Goal: Task Accomplishment & Management: Manage account settings

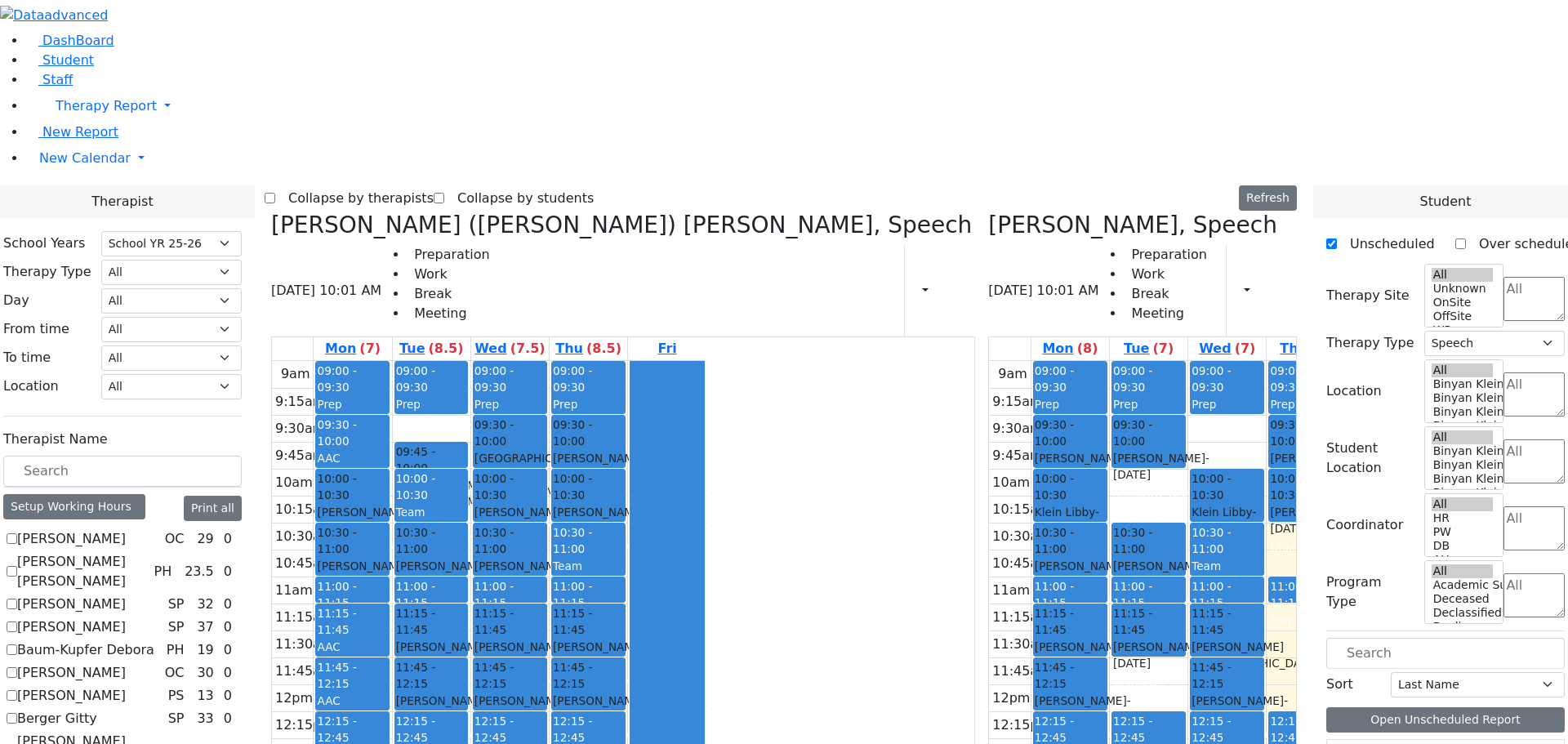
select select "212"
select select "3"
click at [271, 212] on icon at bounding box center [271, 224] width 0 height 27
checkbox input "false"
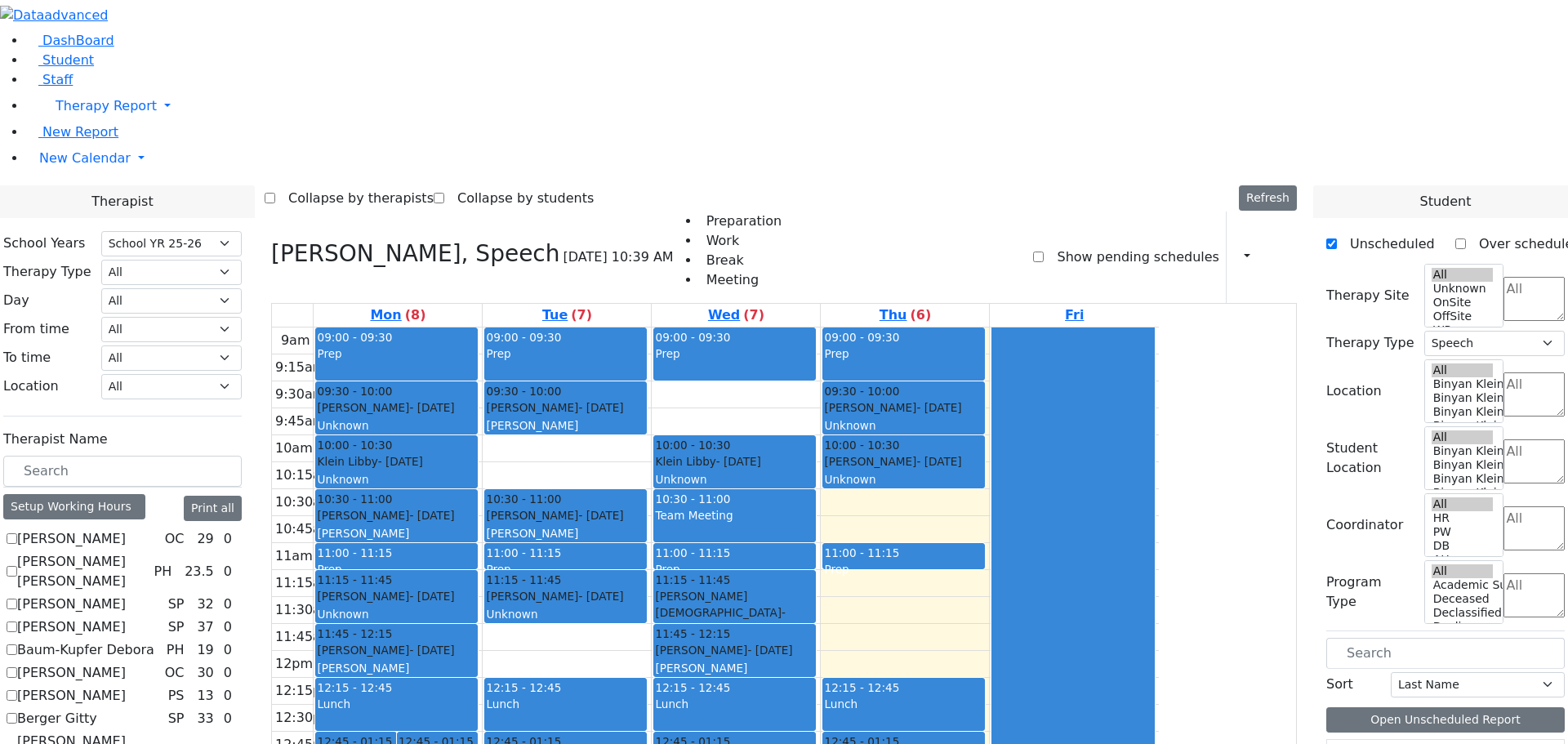
click at [271, 240] on icon at bounding box center [271, 253] width 0 height 27
checkbox input "false"
select select
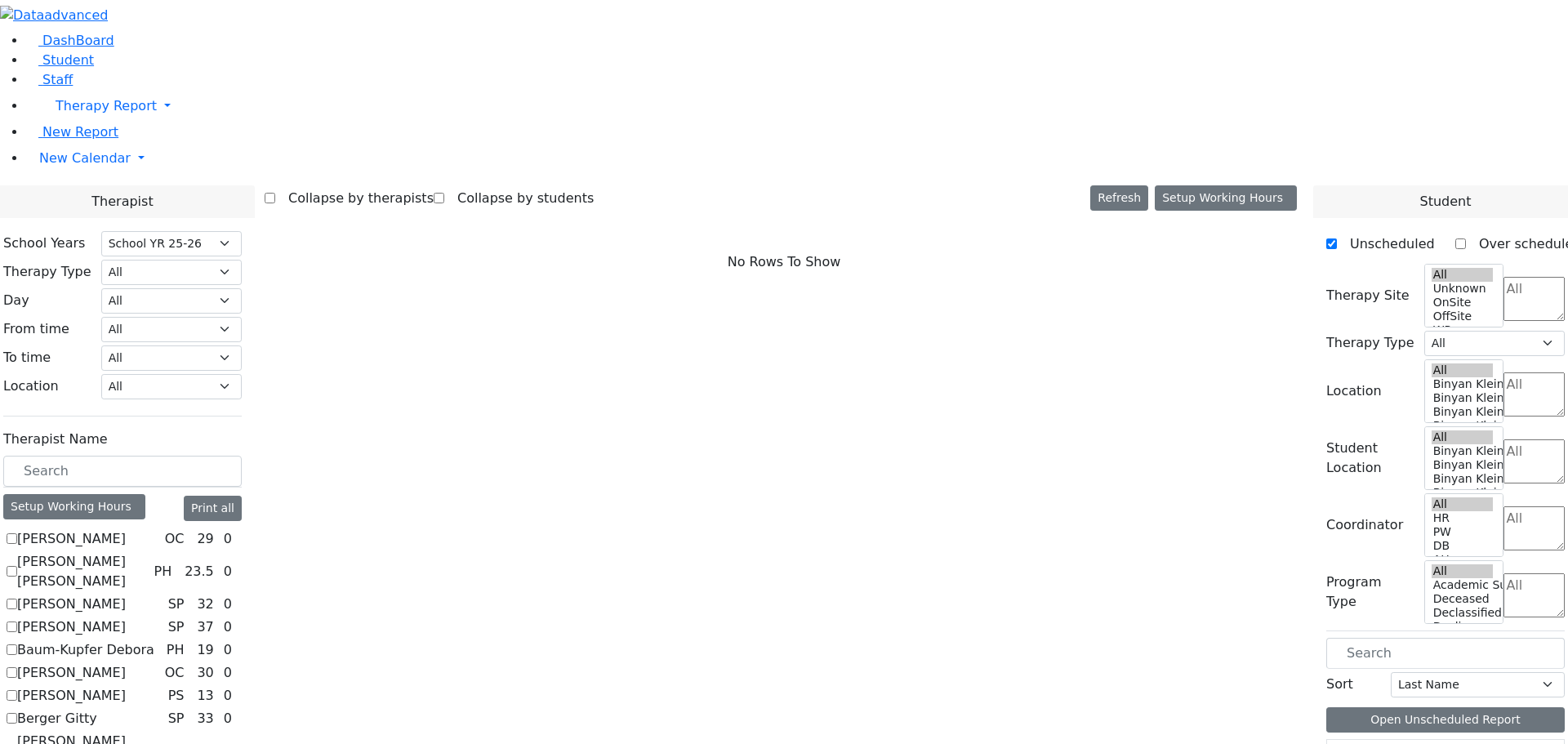
scroll to position [245, 0]
checkbox input "true"
select select "1"
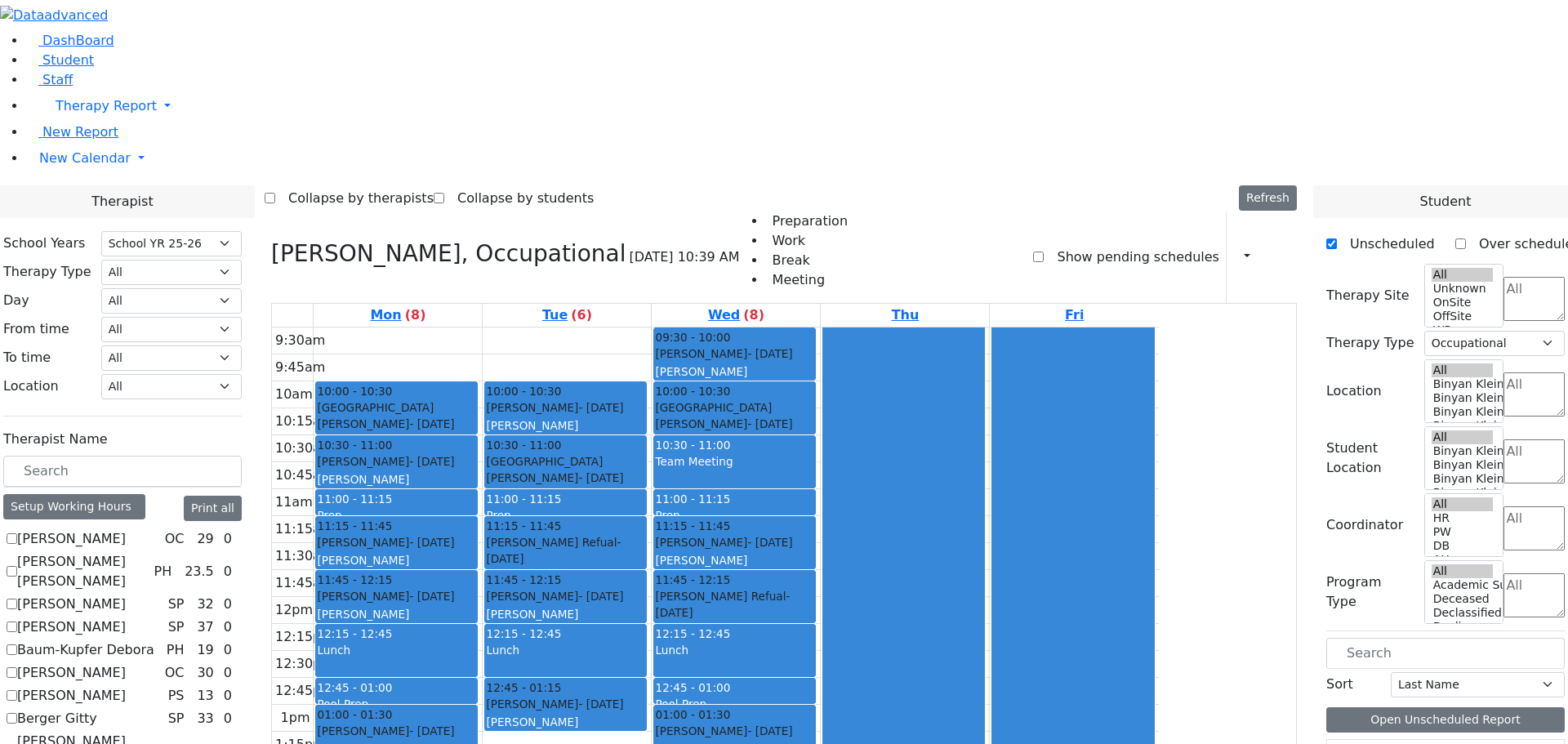
click at [557, 595] on button "Delete Schedule" at bounding box center [606, 599] width 108 height 25
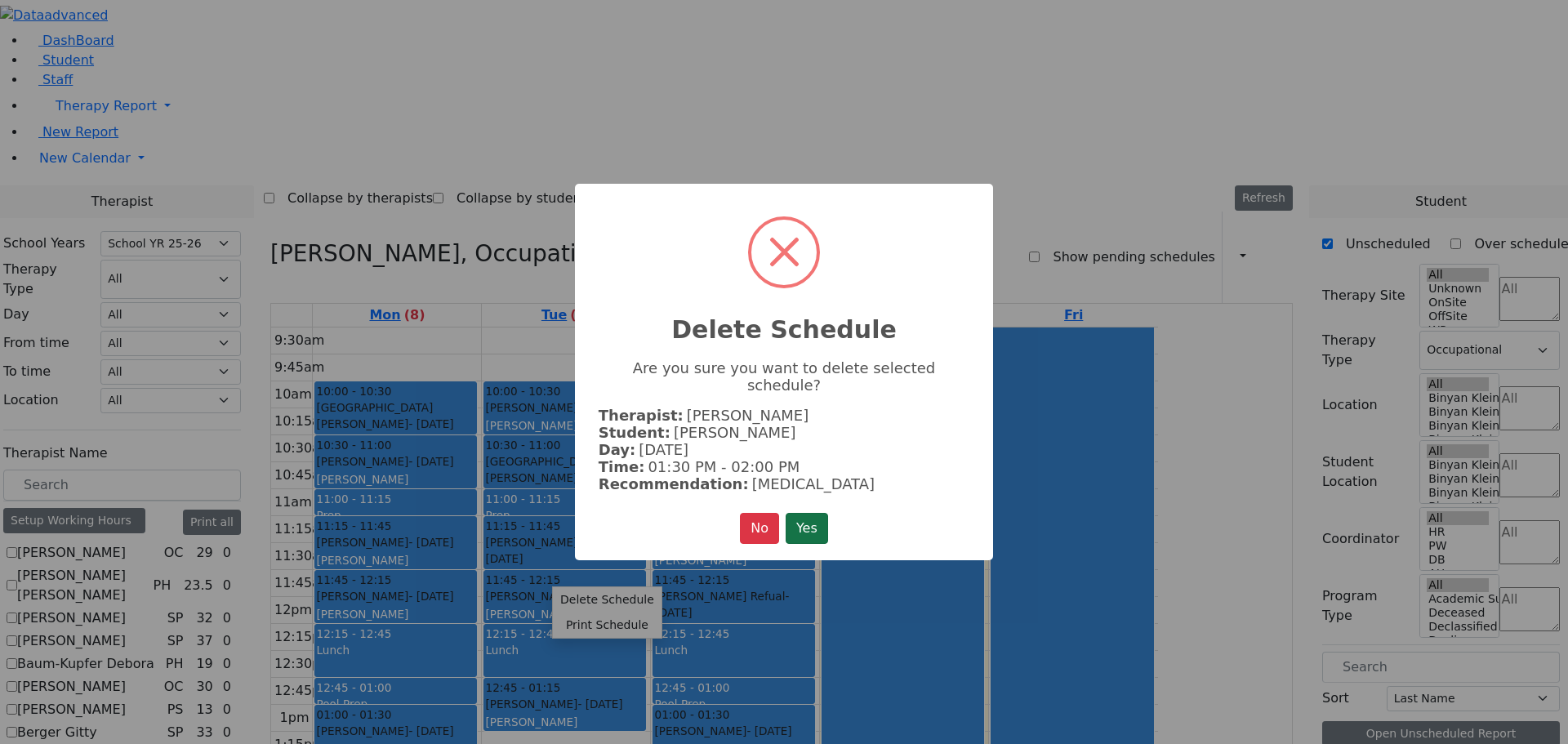
click at [803, 513] on button "Yes" at bounding box center [807, 527] width 43 height 31
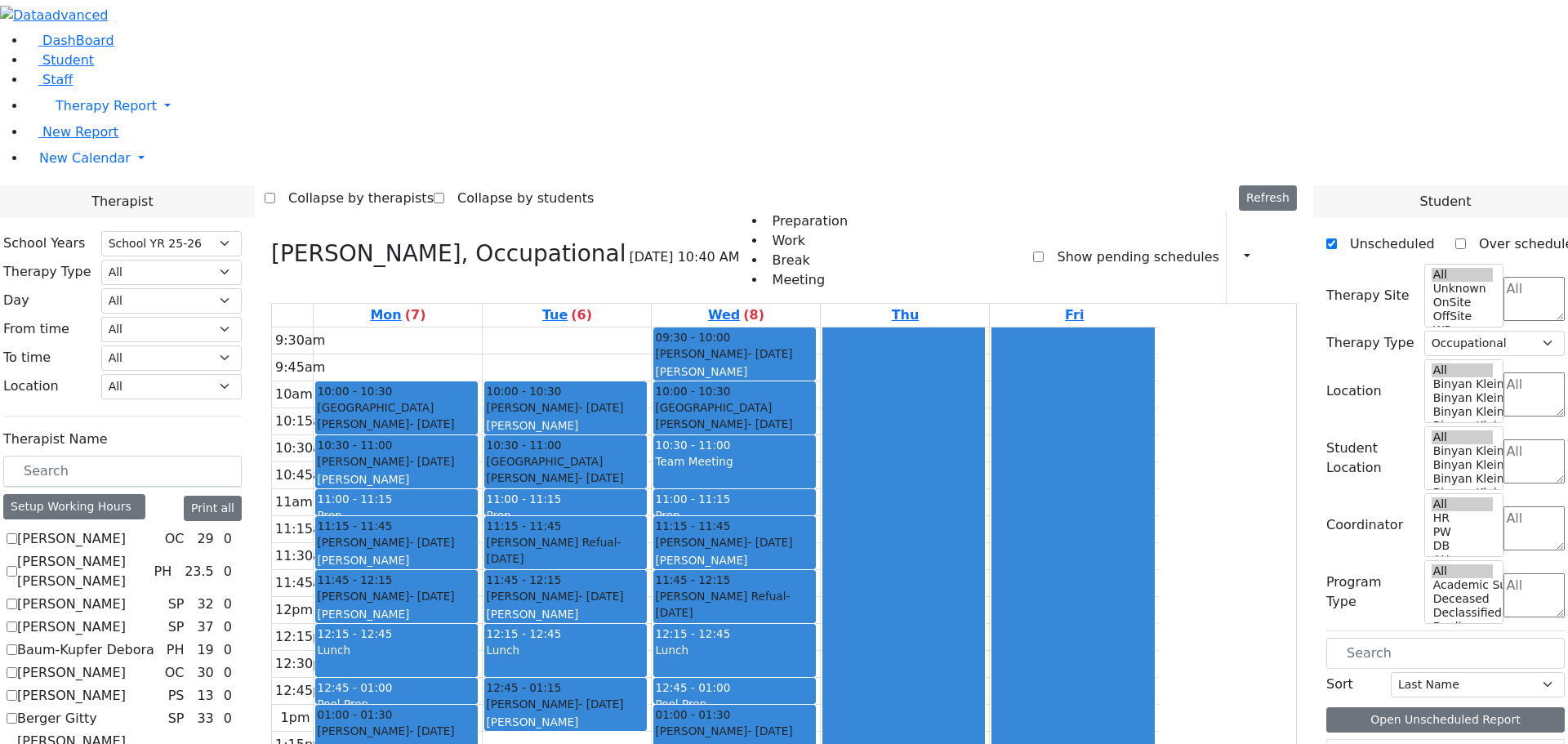
drag, startPoint x: 535, startPoint y: 645, endPoint x: 523, endPoint y: 564, distance: 81.9
click at [482, 563] on div "10:00 - 10:30 [GEOGRAPHIC_DATA] [PERSON_NAME] - [DATE] [PERSON_NAME] 12 10:30 -…" at bounding box center [397, 624] width 168 height 593
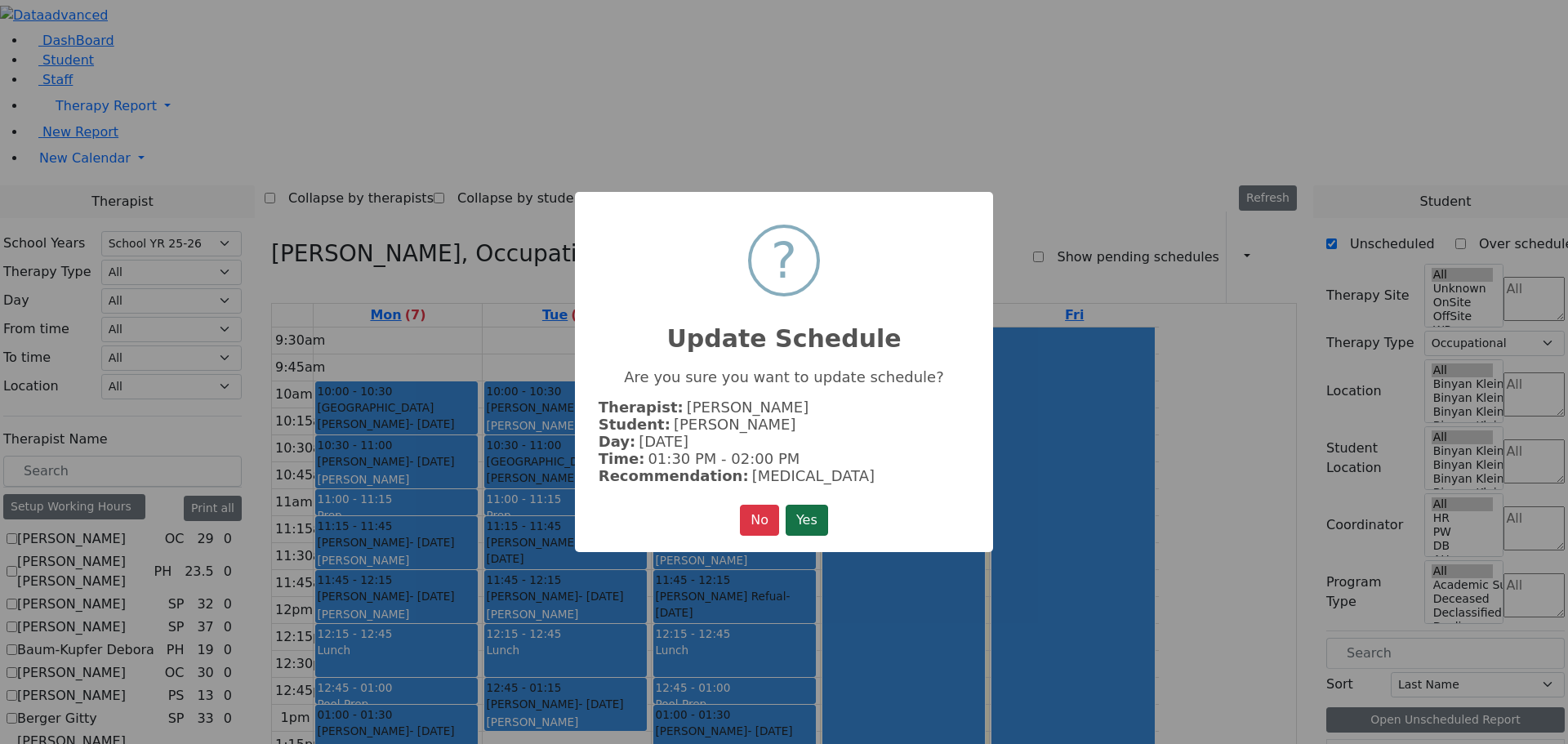
click at [818, 513] on button "Yes" at bounding box center [807, 520] width 43 height 31
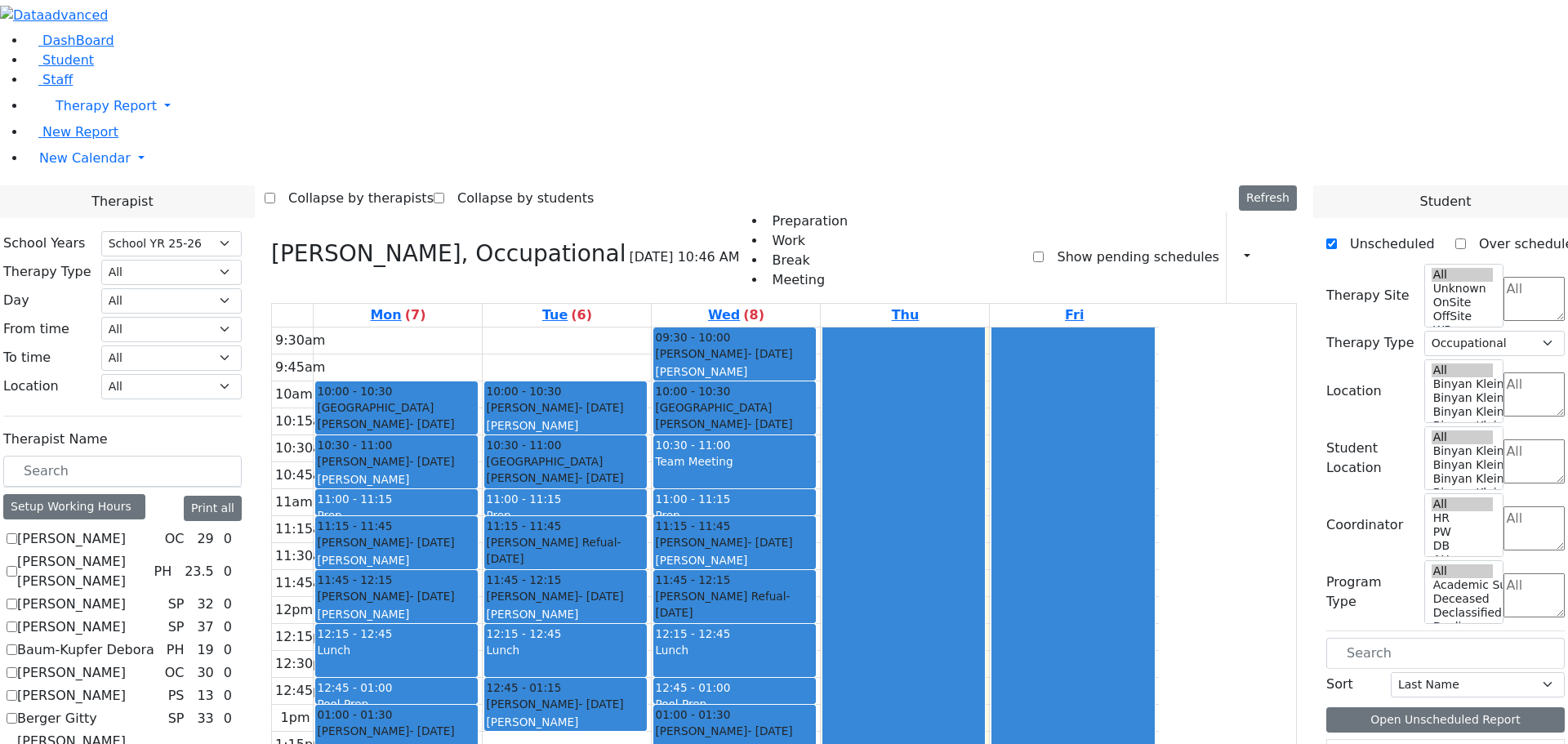
drag, startPoint x: 584, startPoint y: 598, endPoint x: 587, endPoint y: 653, distance: 55.1
click at [482, 653] on div "10:00 - 10:30 [GEOGRAPHIC_DATA] [PERSON_NAME] - [DATE] [PERSON_NAME] 12 10:30 -…" at bounding box center [397, 624] width 168 height 593
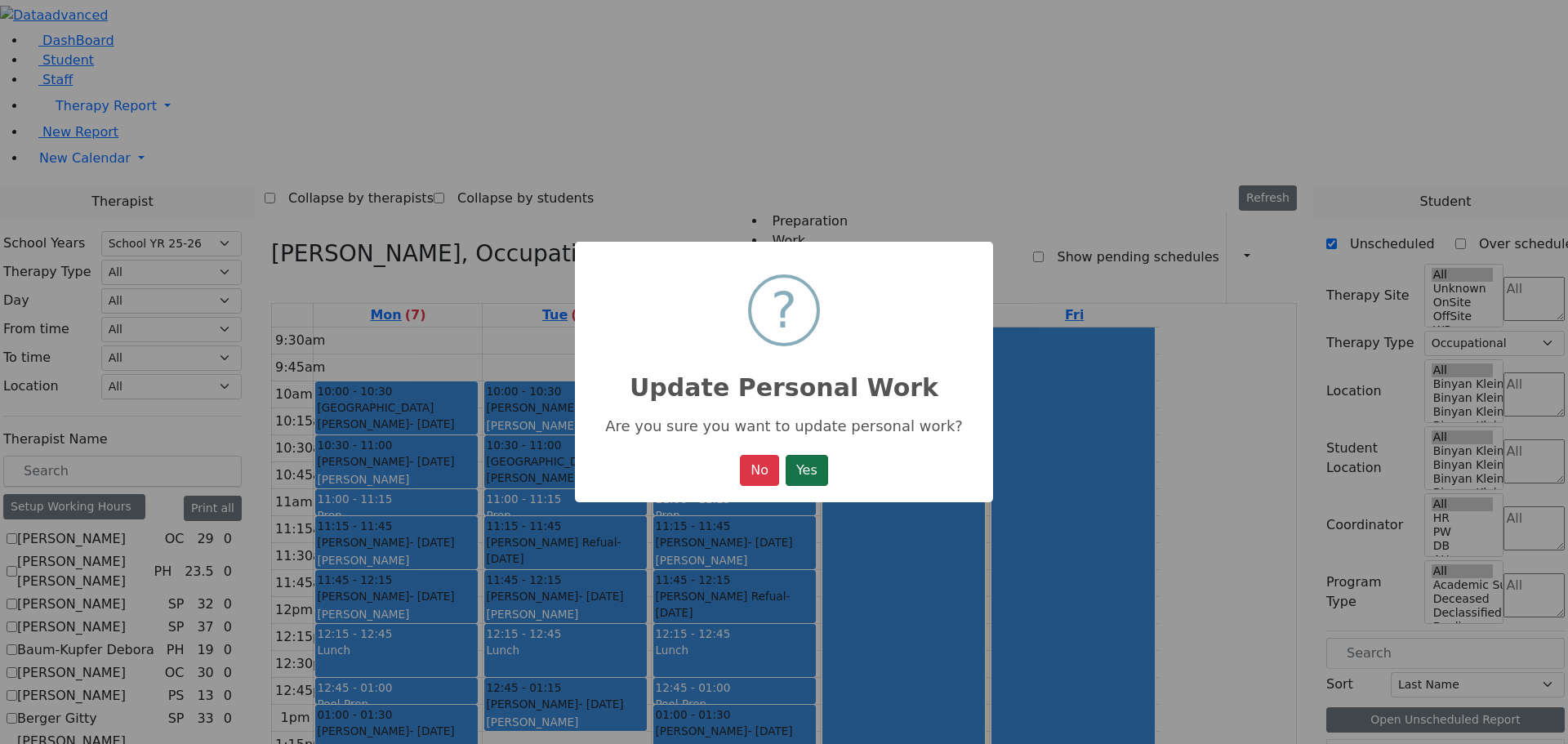
click at [809, 472] on button "Yes" at bounding box center [807, 470] width 43 height 31
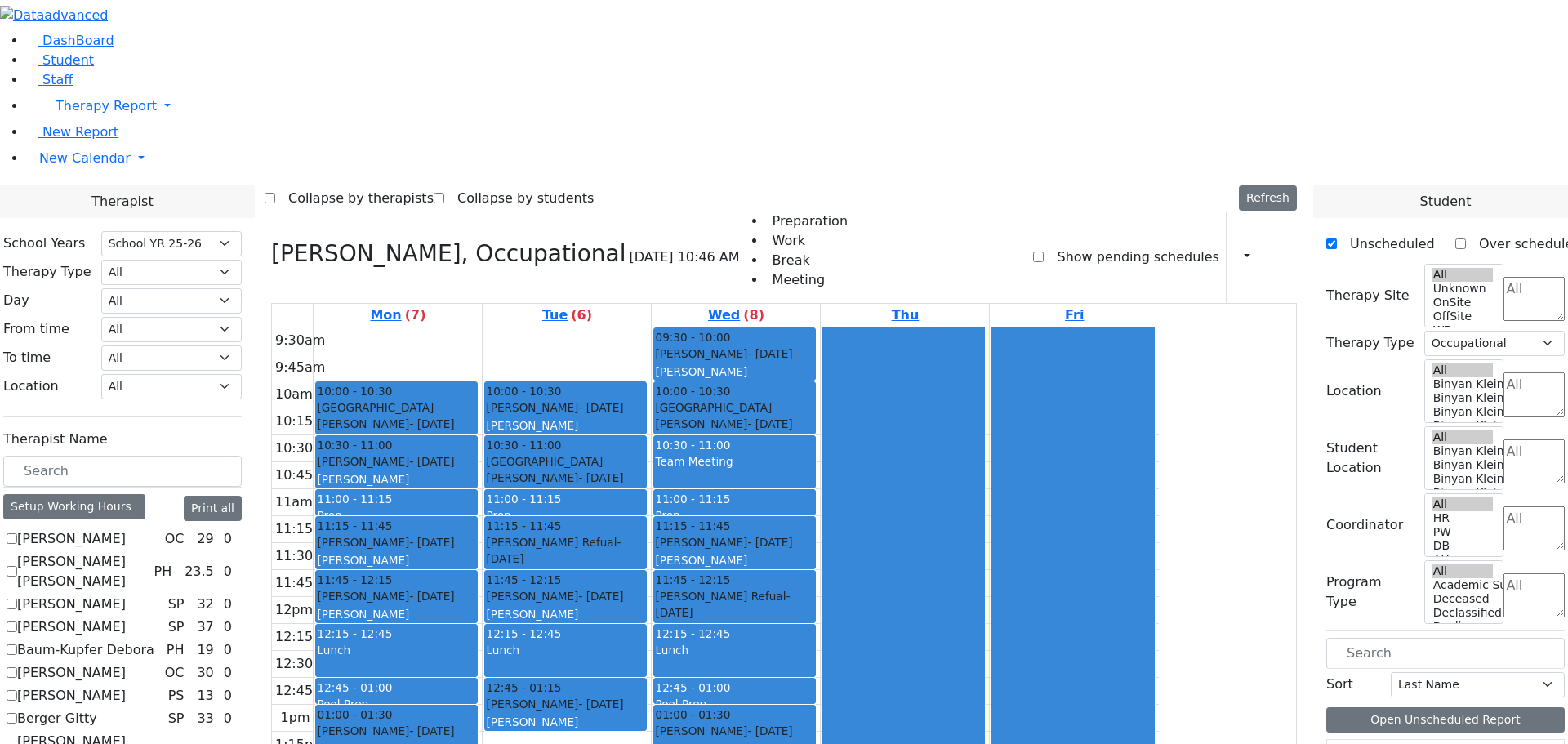
drag, startPoint x: 553, startPoint y: 560, endPoint x: 549, endPoint y: 626, distance: 66.1
click at [482, 626] on div "10:00 - 10:30 [GEOGRAPHIC_DATA] [PERSON_NAME] - [DATE] [PERSON_NAME] 12 10:30 -…" at bounding box center [397, 624] width 168 height 593
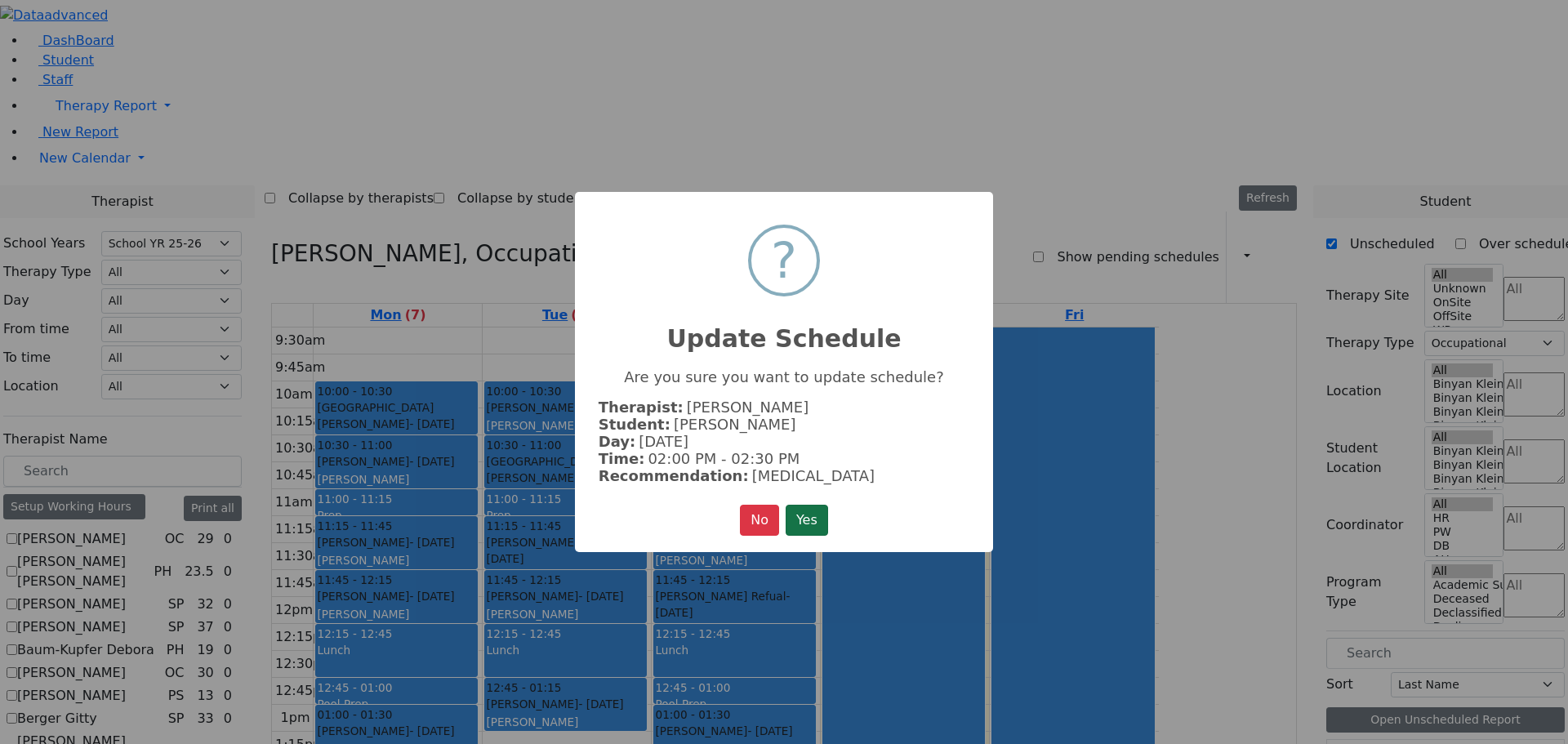
click at [805, 509] on button "Yes" at bounding box center [807, 520] width 43 height 31
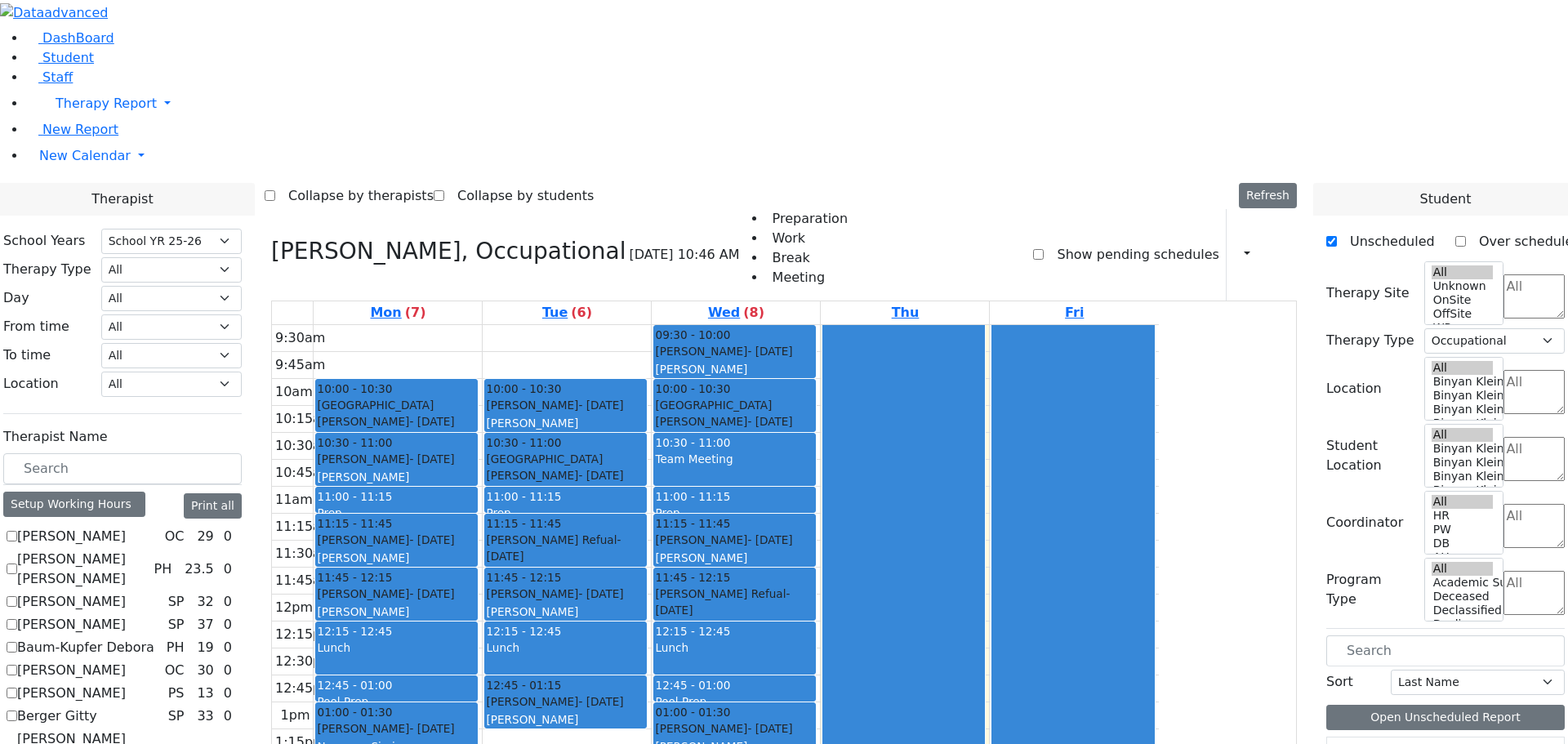
scroll to position [95, 0]
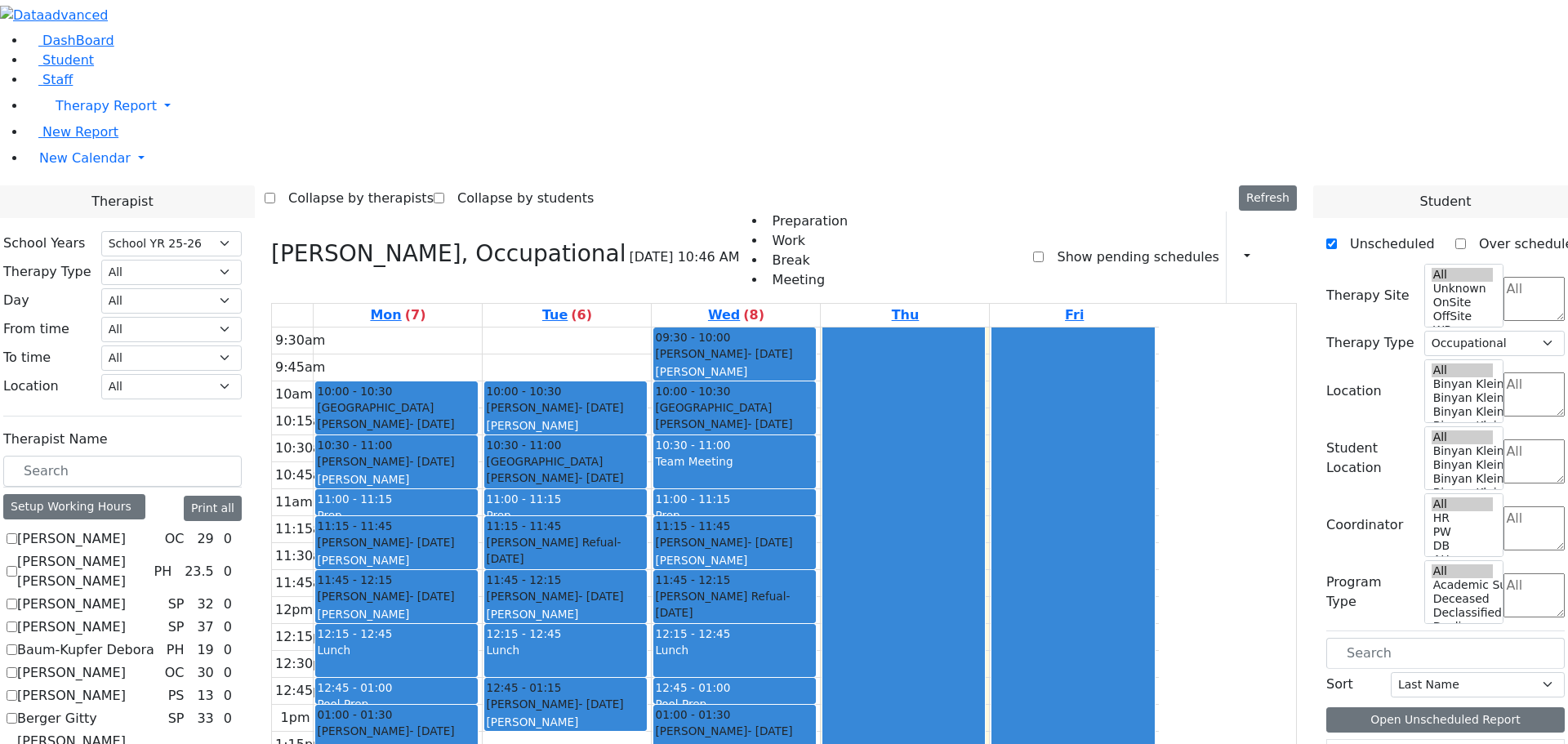
drag, startPoint x: 1466, startPoint y: 508, endPoint x: 587, endPoint y: 539, distance: 879.5
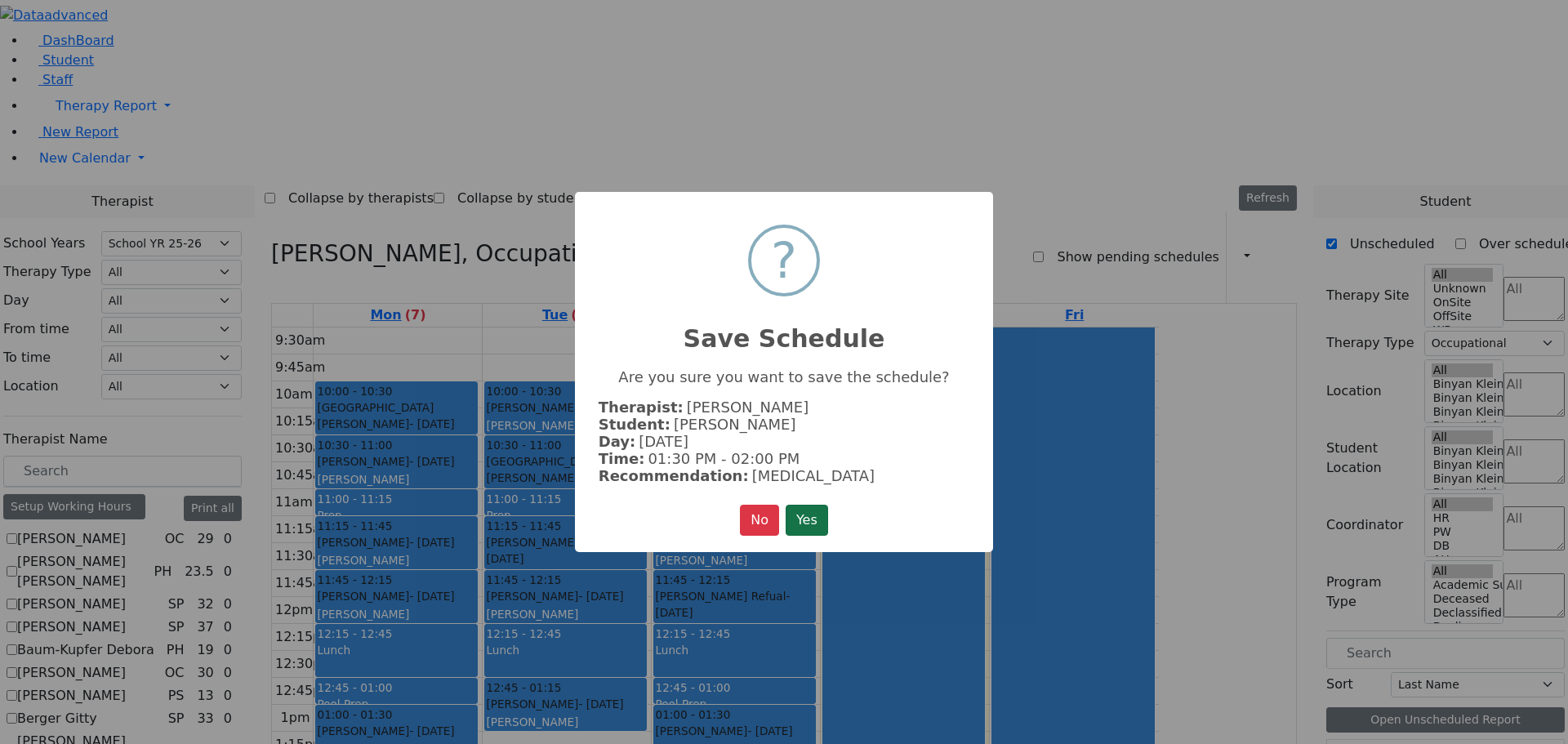
click at [814, 509] on button "Yes" at bounding box center [807, 520] width 43 height 31
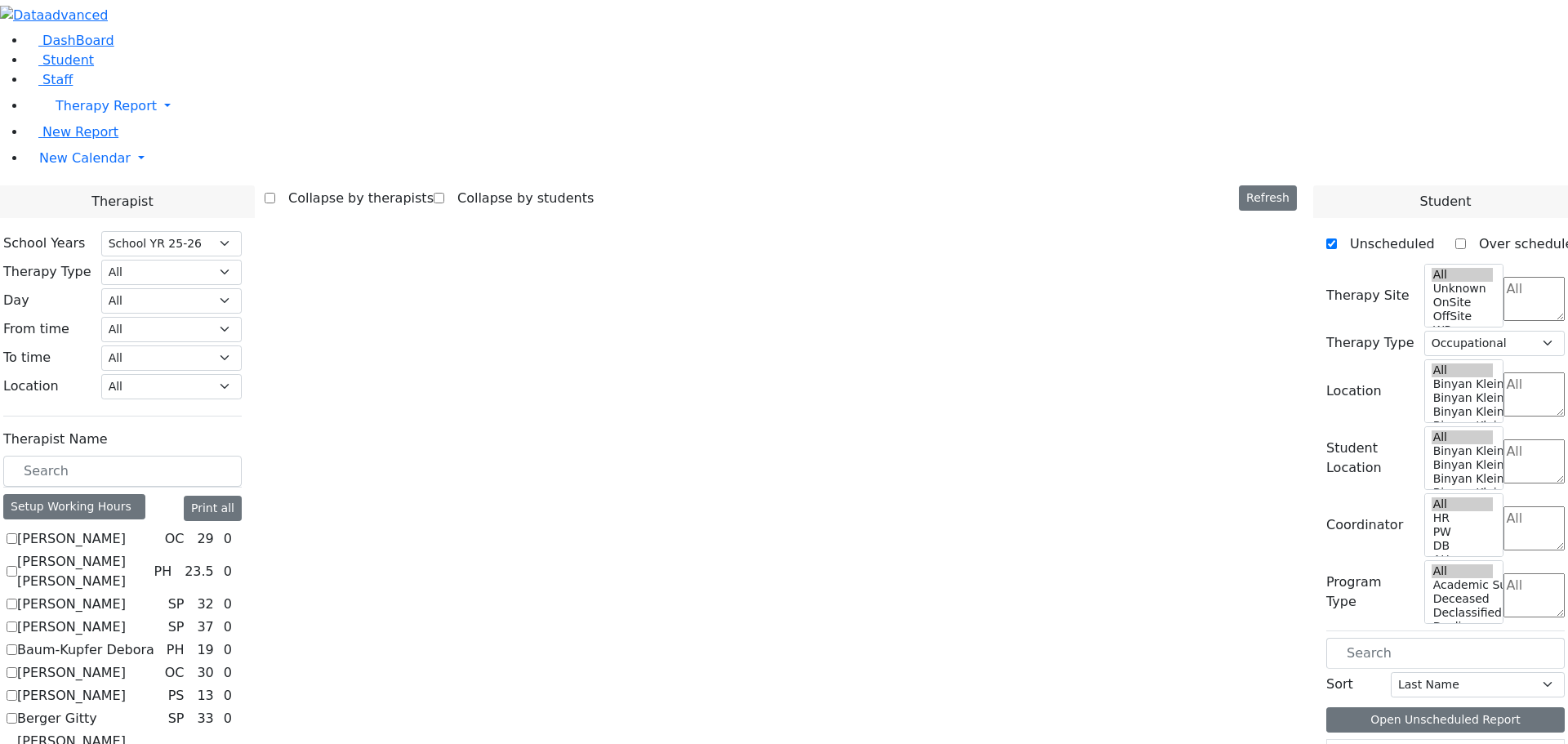
scroll to position [95, 0]
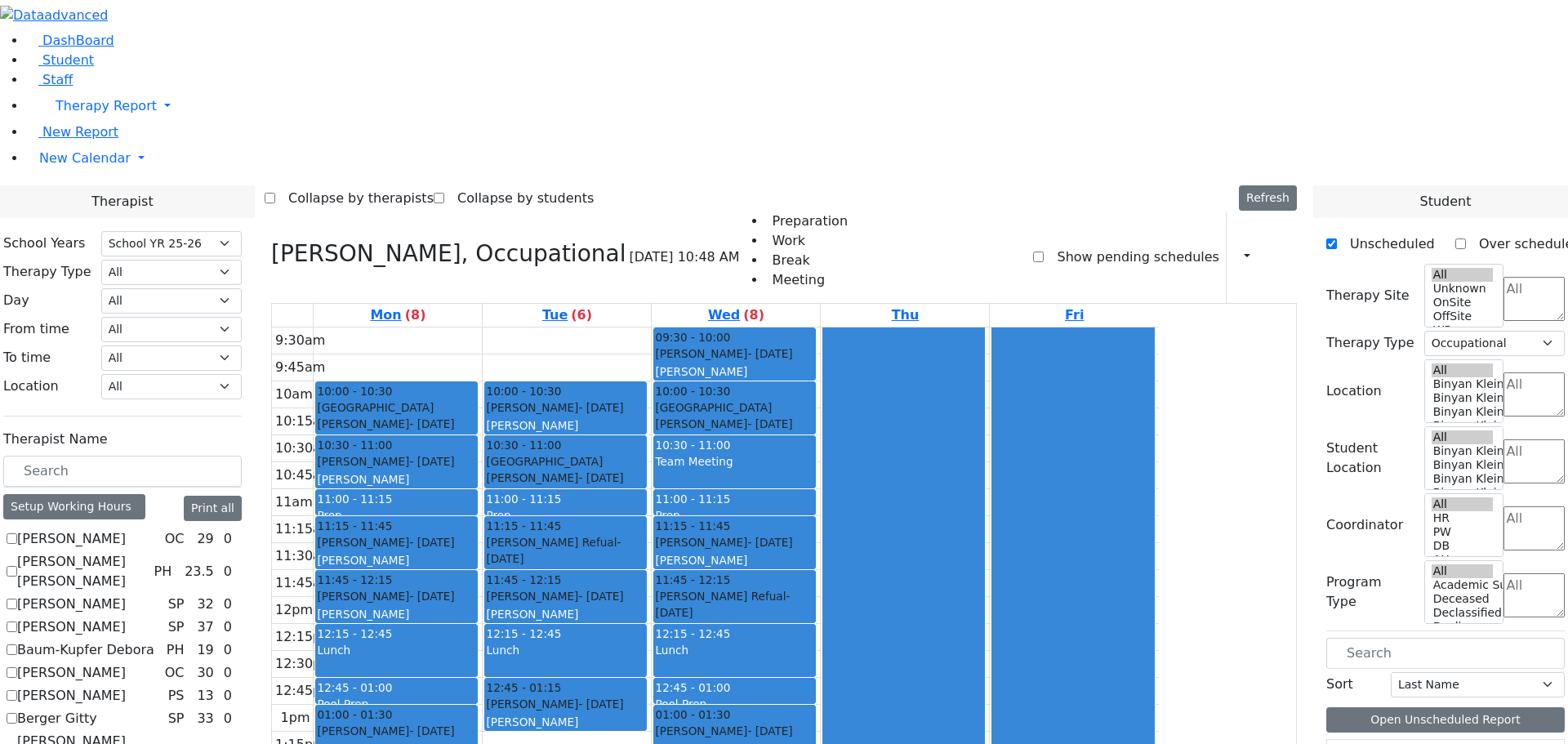
click at [1243, 212] on div "Print Schedule Print All Print Info Print Pending Schedule Print Non Pending Sc…" at bounding box center [1262, 257] width 72 height 91
click at [1235, 243] on button "button" at bounding box center [1242, 257] width 18 height 28
click at [1237, 249] on icon "button" at bounding box center [1237, 257] width 0 height 16
click at [1233, 243] on button "button" at bounding box center [1242, 257] width 18 height 28
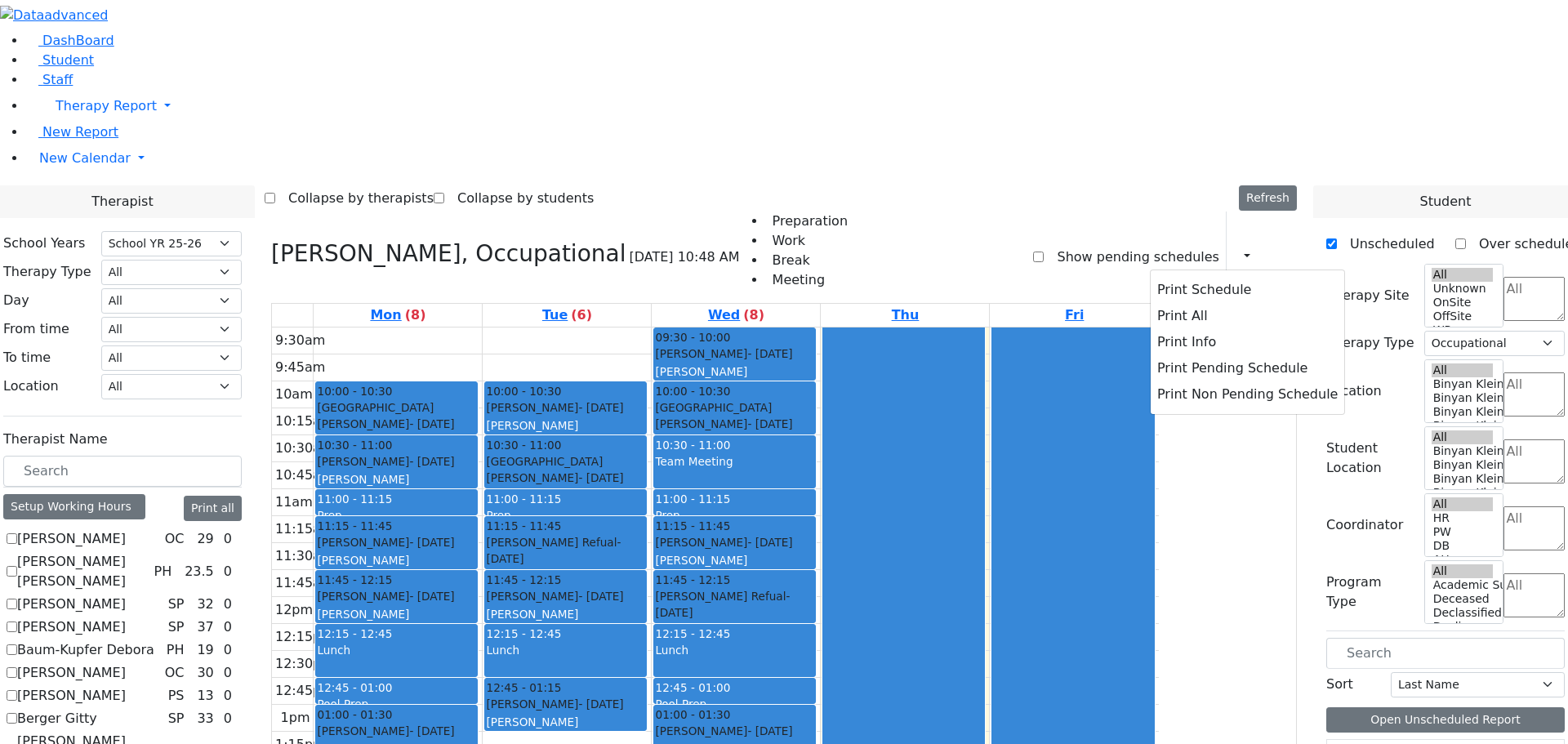
click at [1122, 186] on div "Collapse by therapists Collapse by students Refresh Setup Working Hours Print S…" at bounding box center [783, 199] width 1038 height 26
click at [1237, 249] on icon "button" at bounding box center [1237, 257] width 0 height 16
click at [1203, 277] on button "Print Schedule" at bounding box center [1247, 290] width 194 height 26
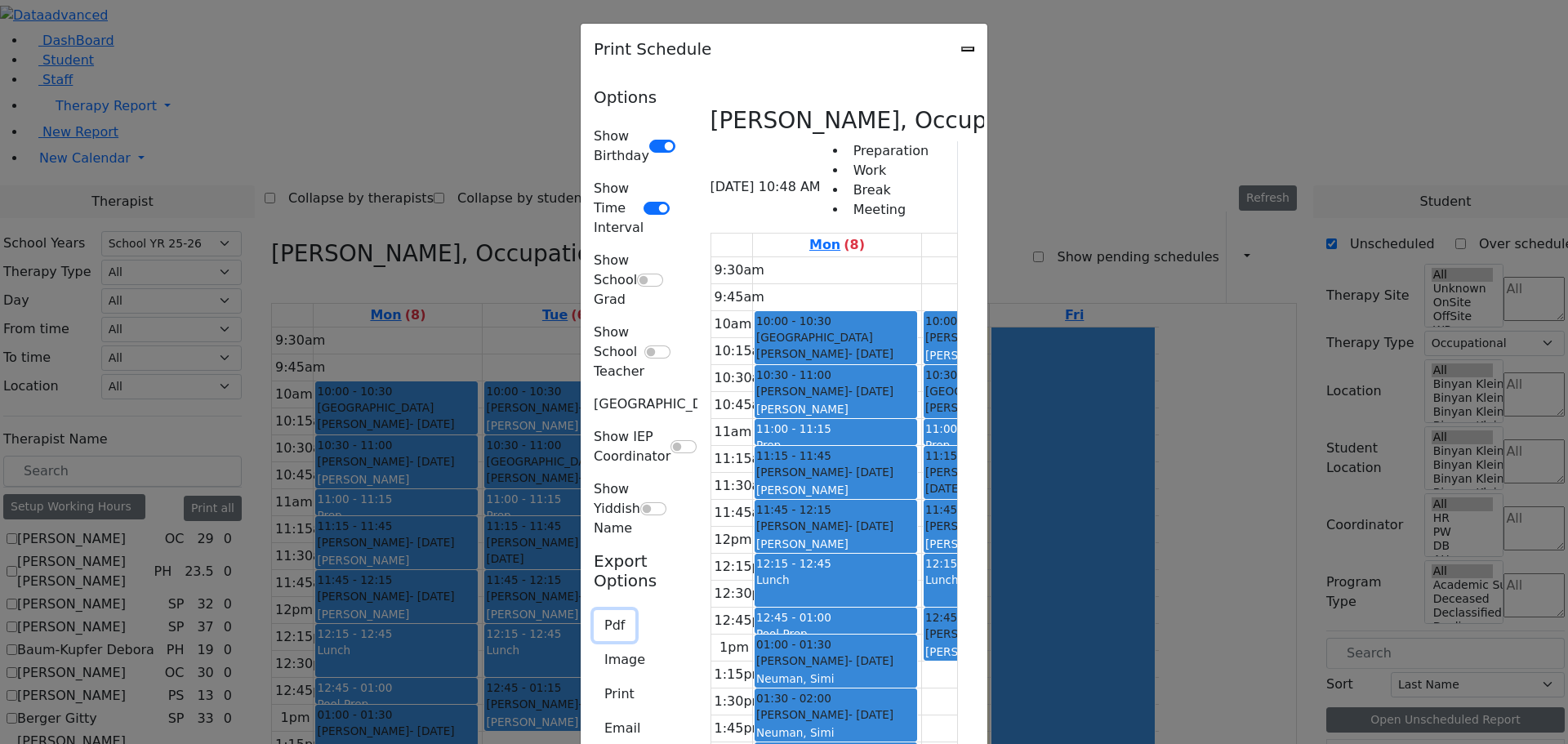
click at [593, 610] on button "Pdf" at bounding box center [614, 625] width 42 height 31
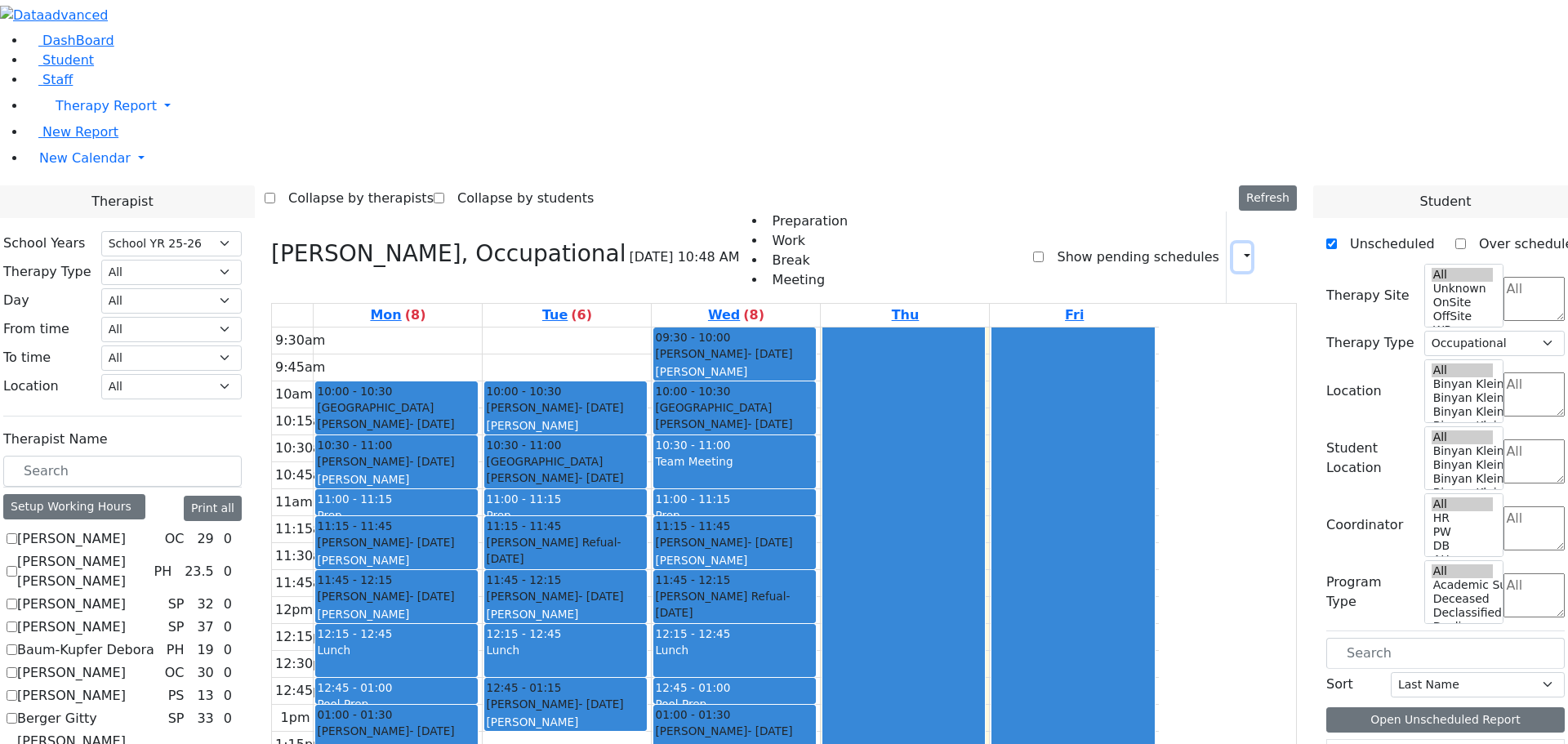
click at [1237, 249] on icon "button" at bounding box center [1237, 257] width 0 height 16
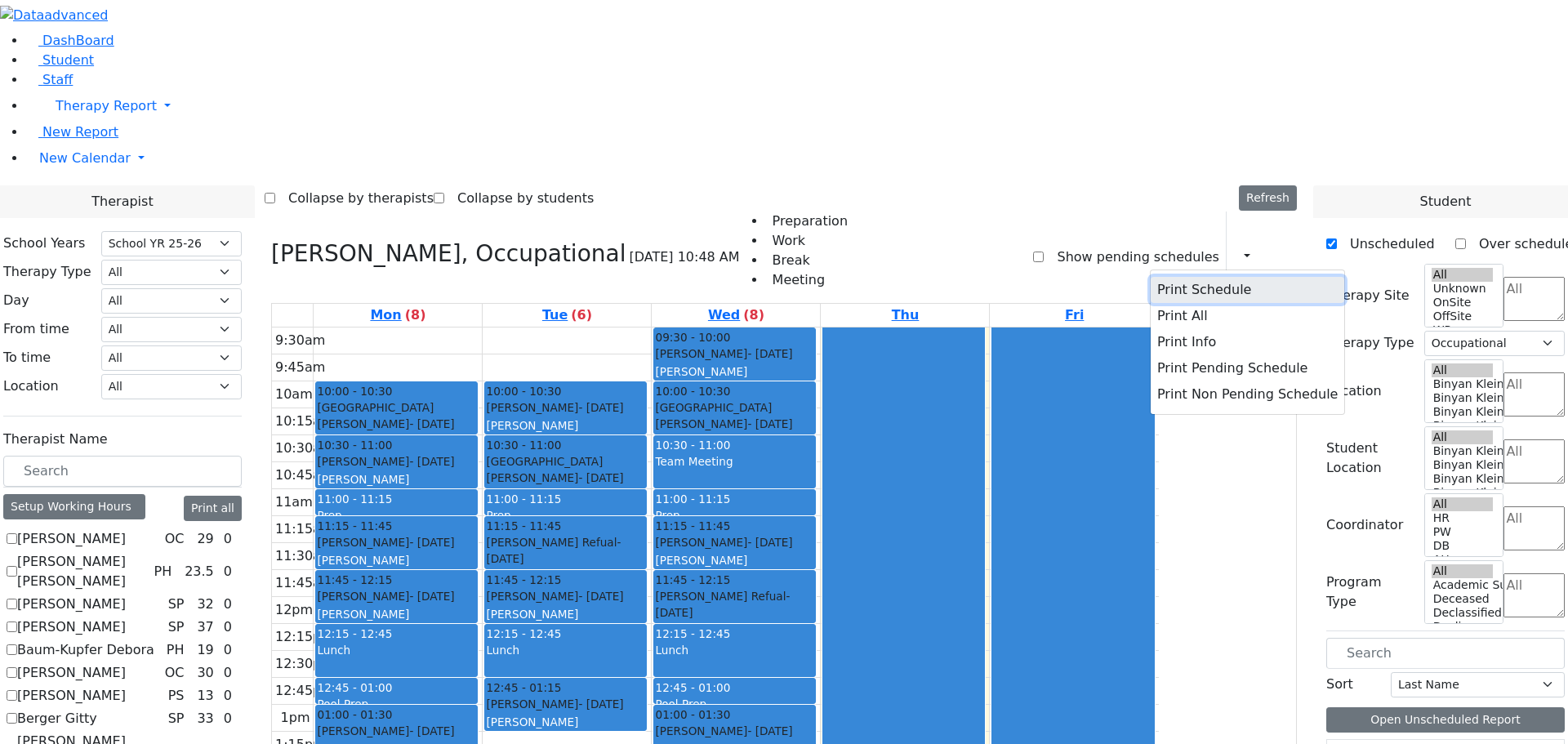
click at [1199, 277] on button "Print Schedule" at bounding box center [1247, 290] width 194 height 26
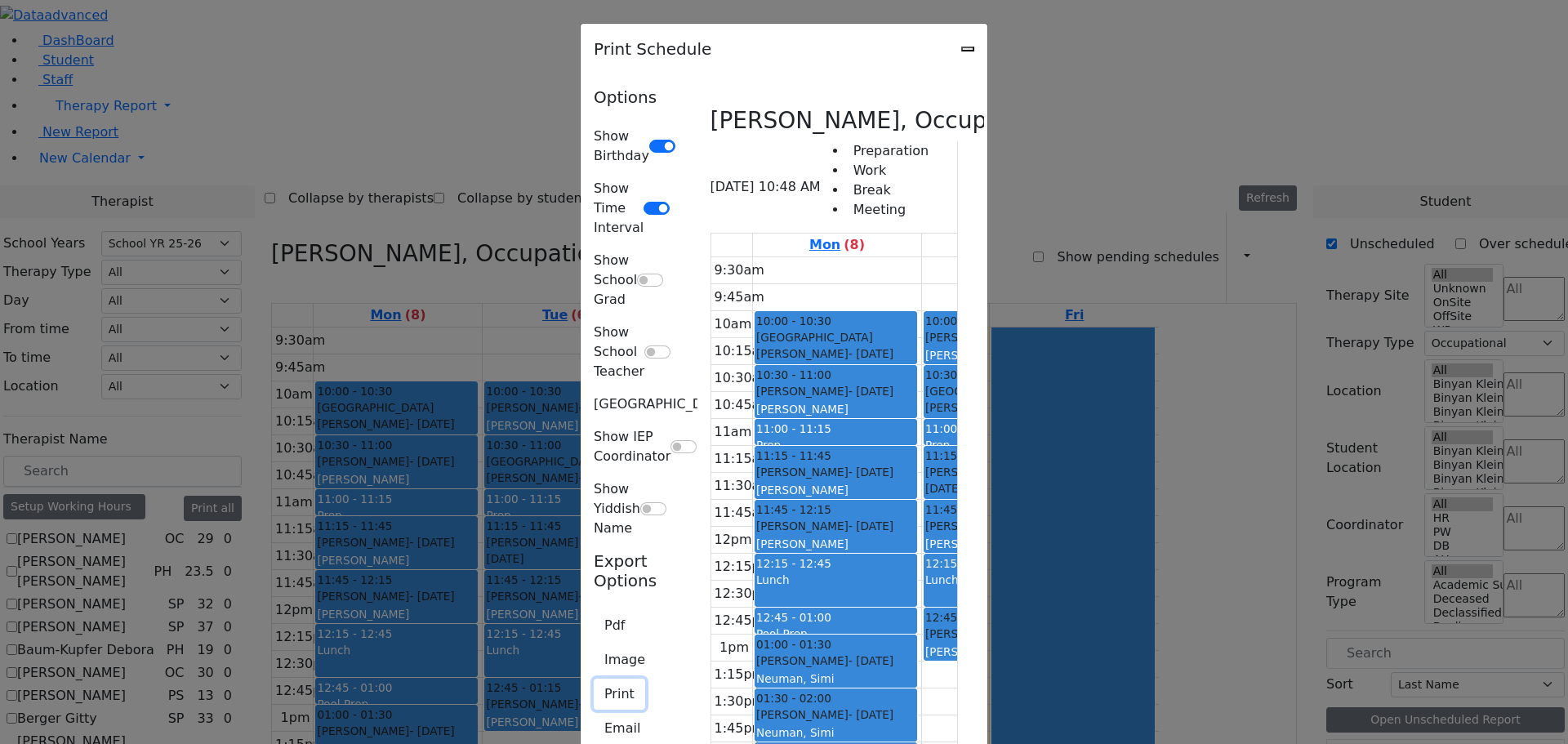
click at [593, 678] on button "Print" at bounding box center [619, 693] width 52 height 31
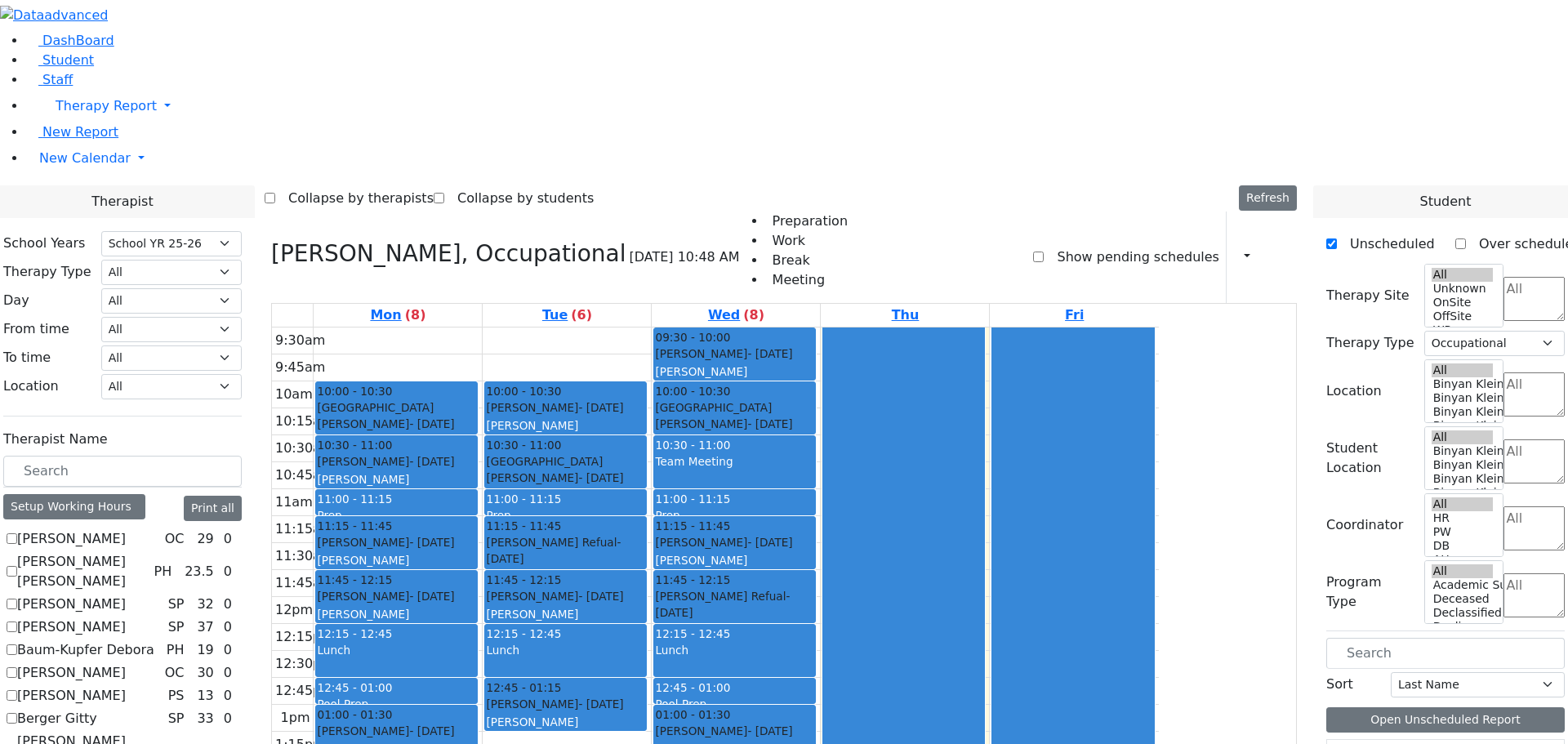
checkbox input "false"
select select
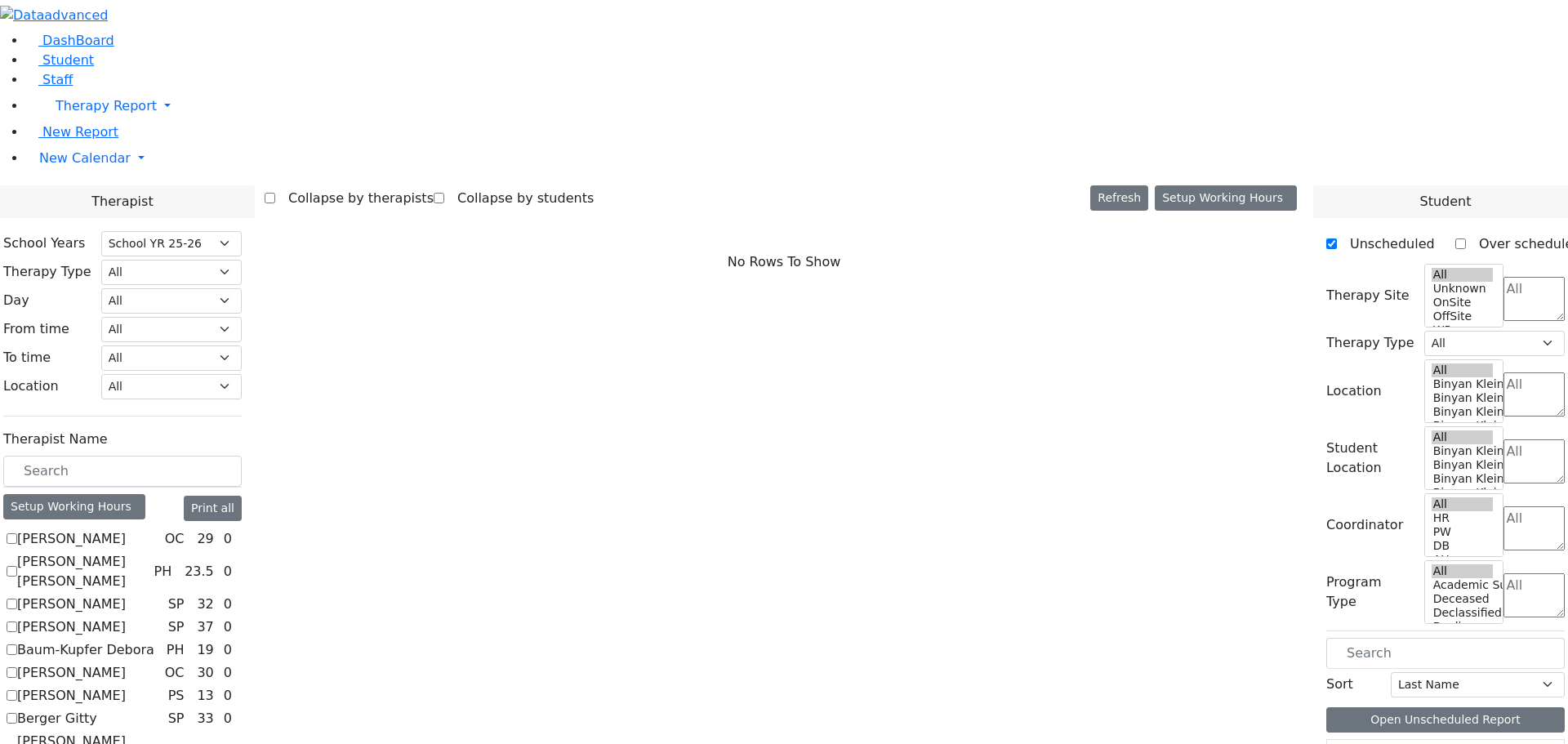
scroll to position [735, 0]
checkbox input "true"
select select "1"
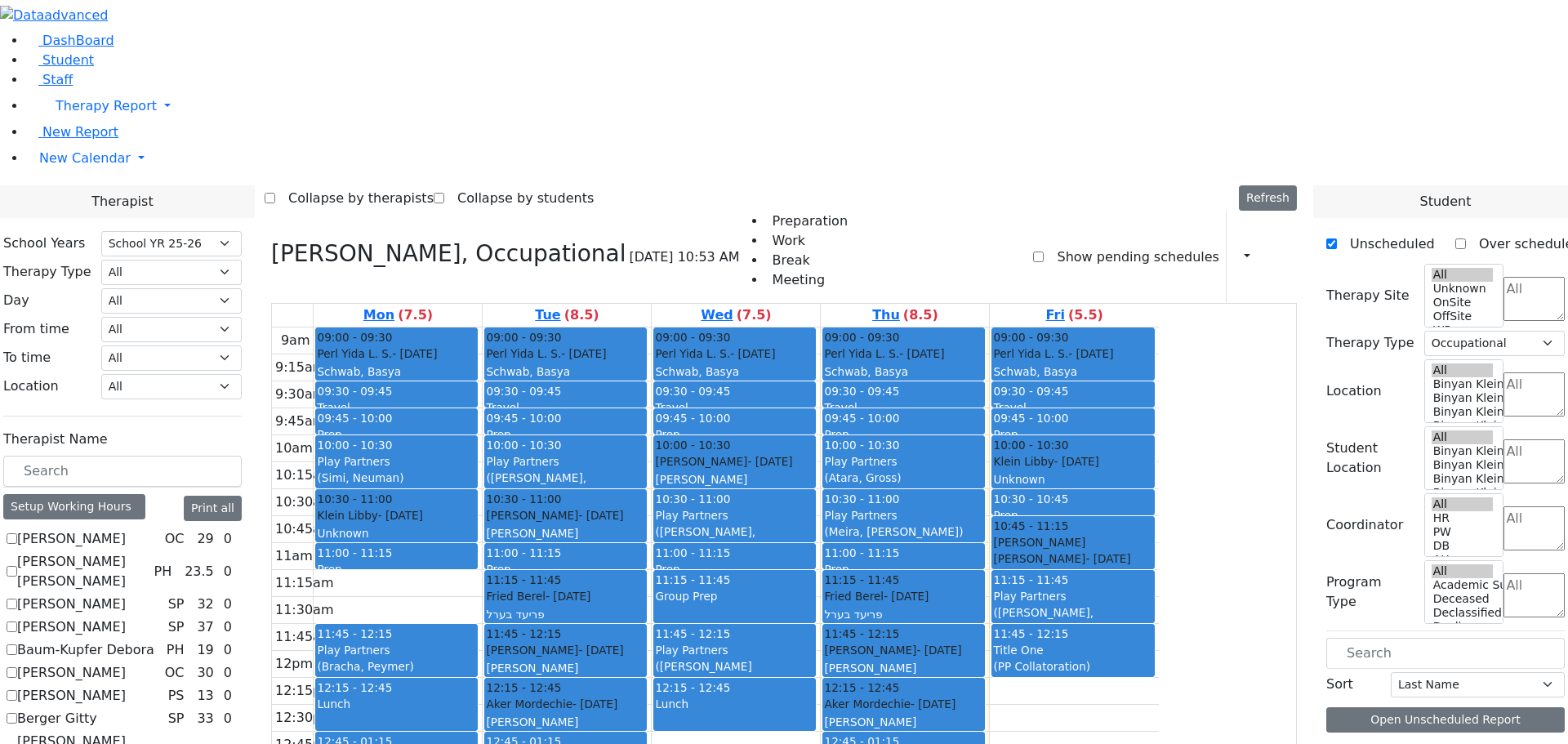
scroll to position [95, 0]
click at [1237, 249] on icon "button" at bounding box center [1237, 257] width 0 height 16
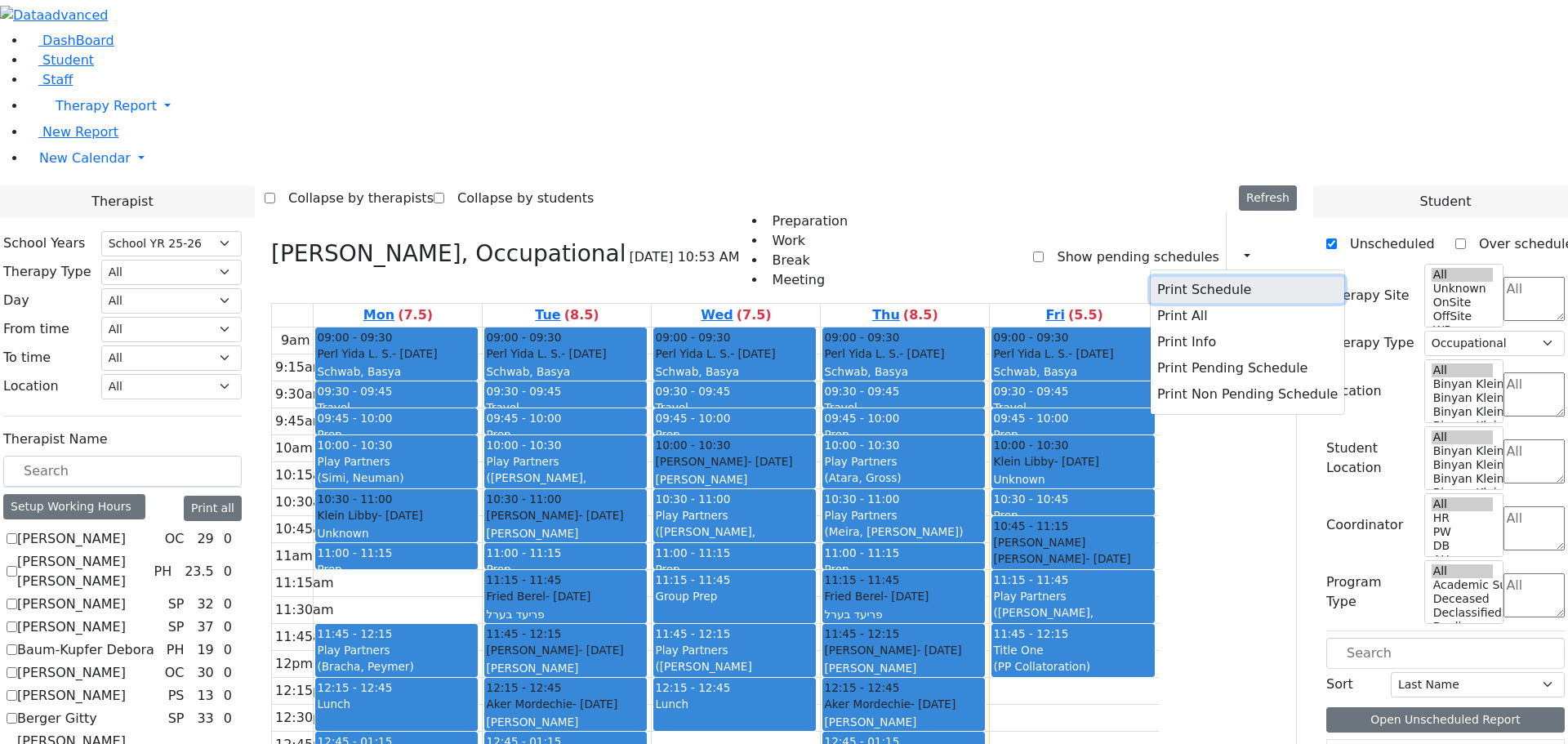
click at [1162, 277] on button "Print Schedule" at bounding box center [1247, 290] width 194 height 26
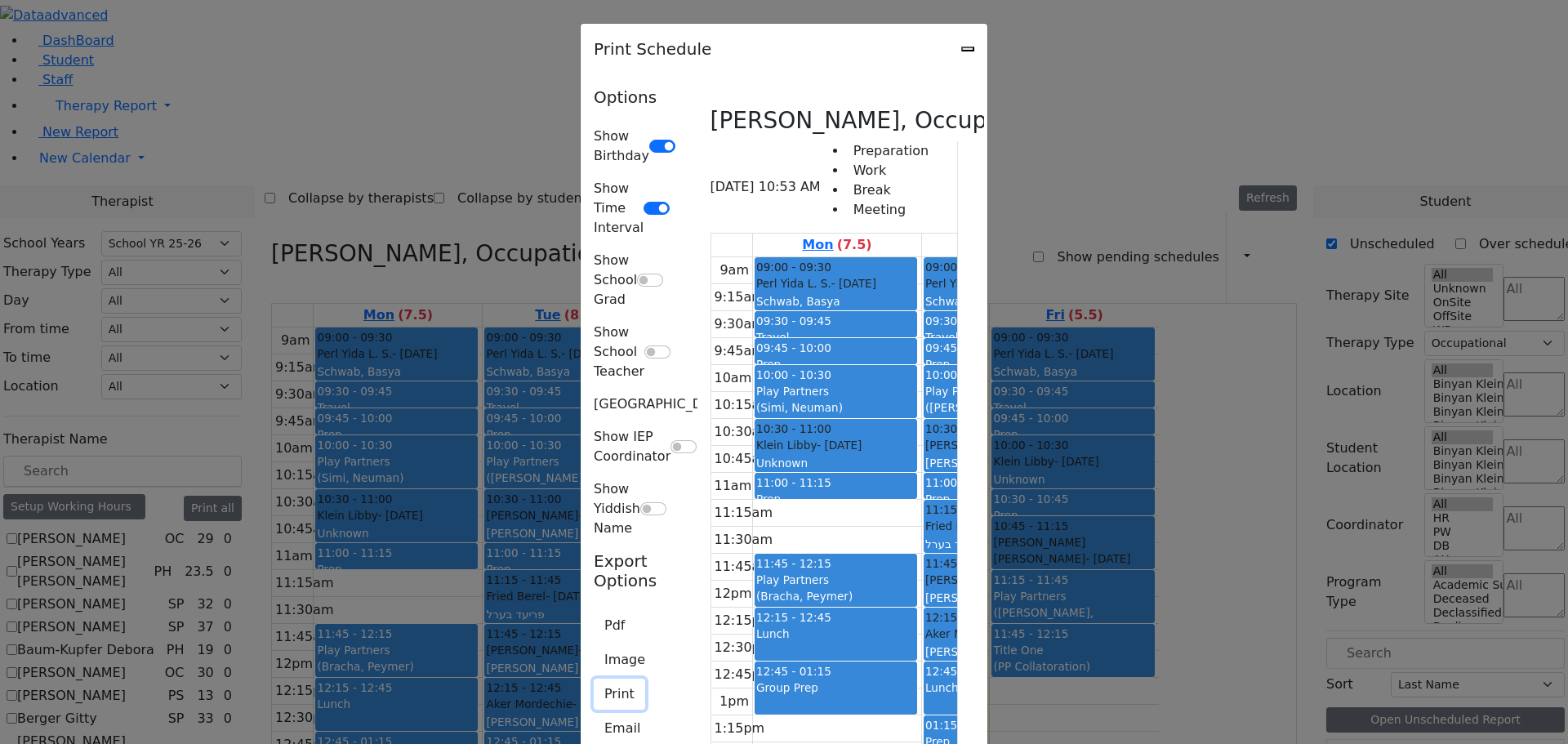
click at [593, 678] on button "Print" at bounding box center [619, 693] width 52 height 31
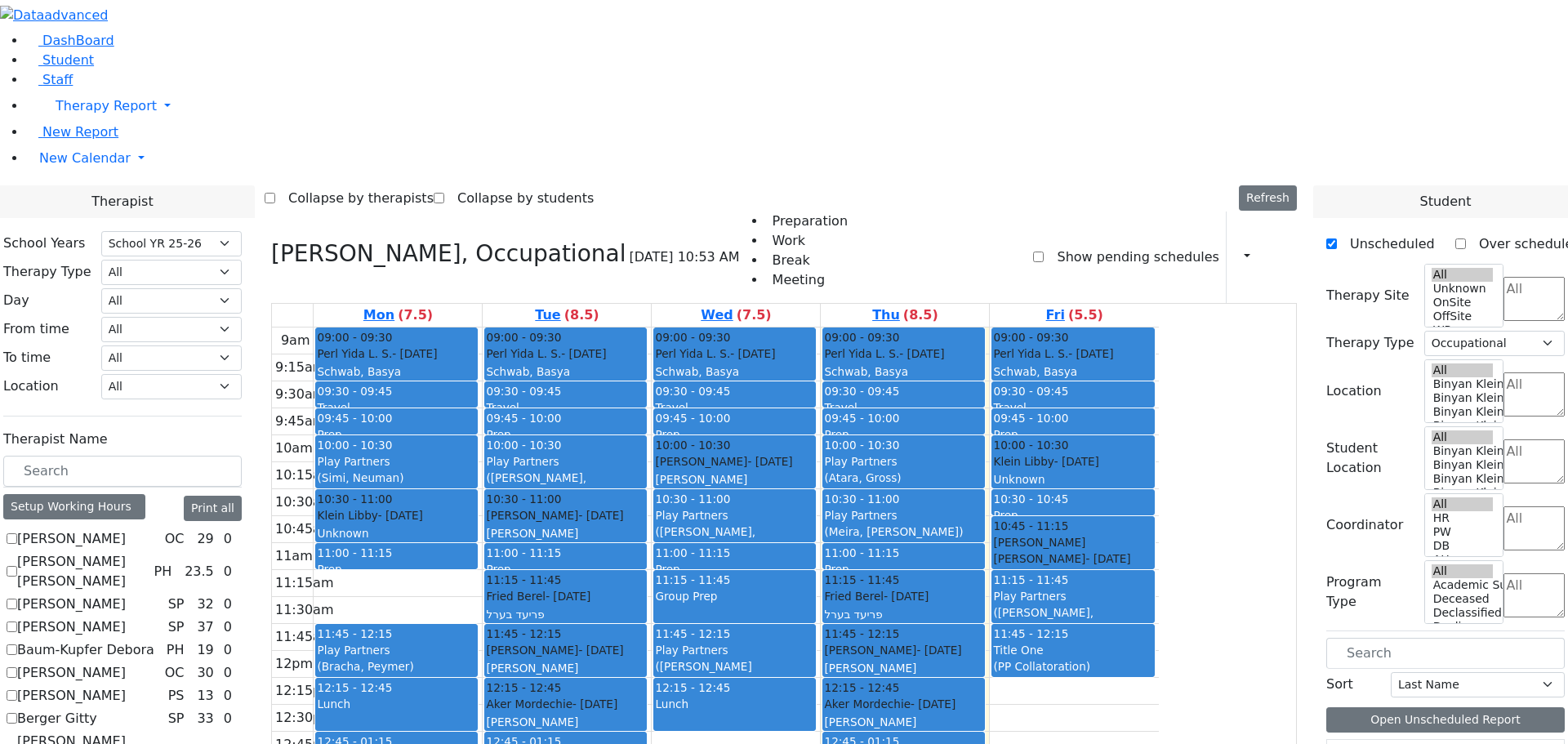
checkbox input "false"
select select
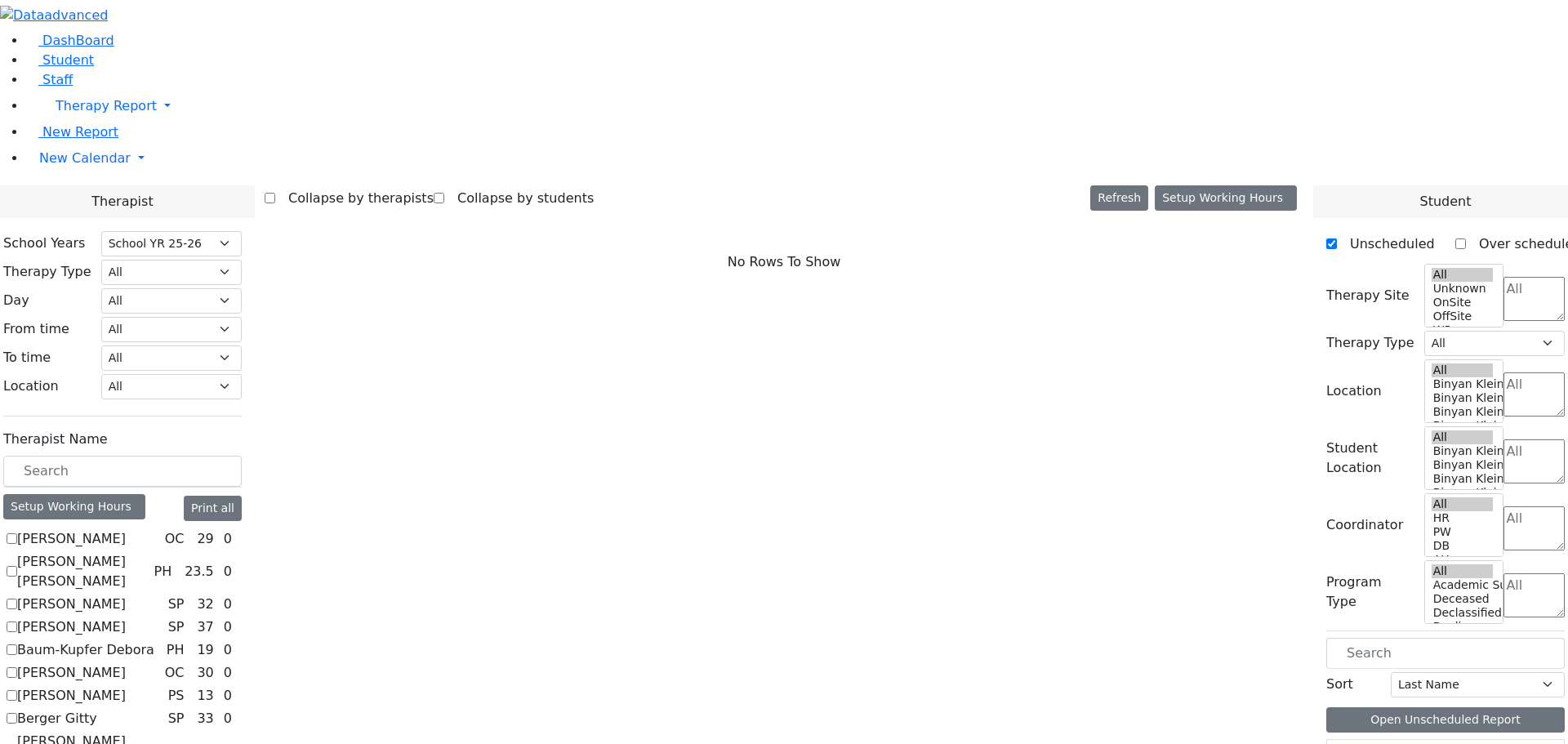
scroll to position [653, 0]
checkbox input "true"
select select "3"
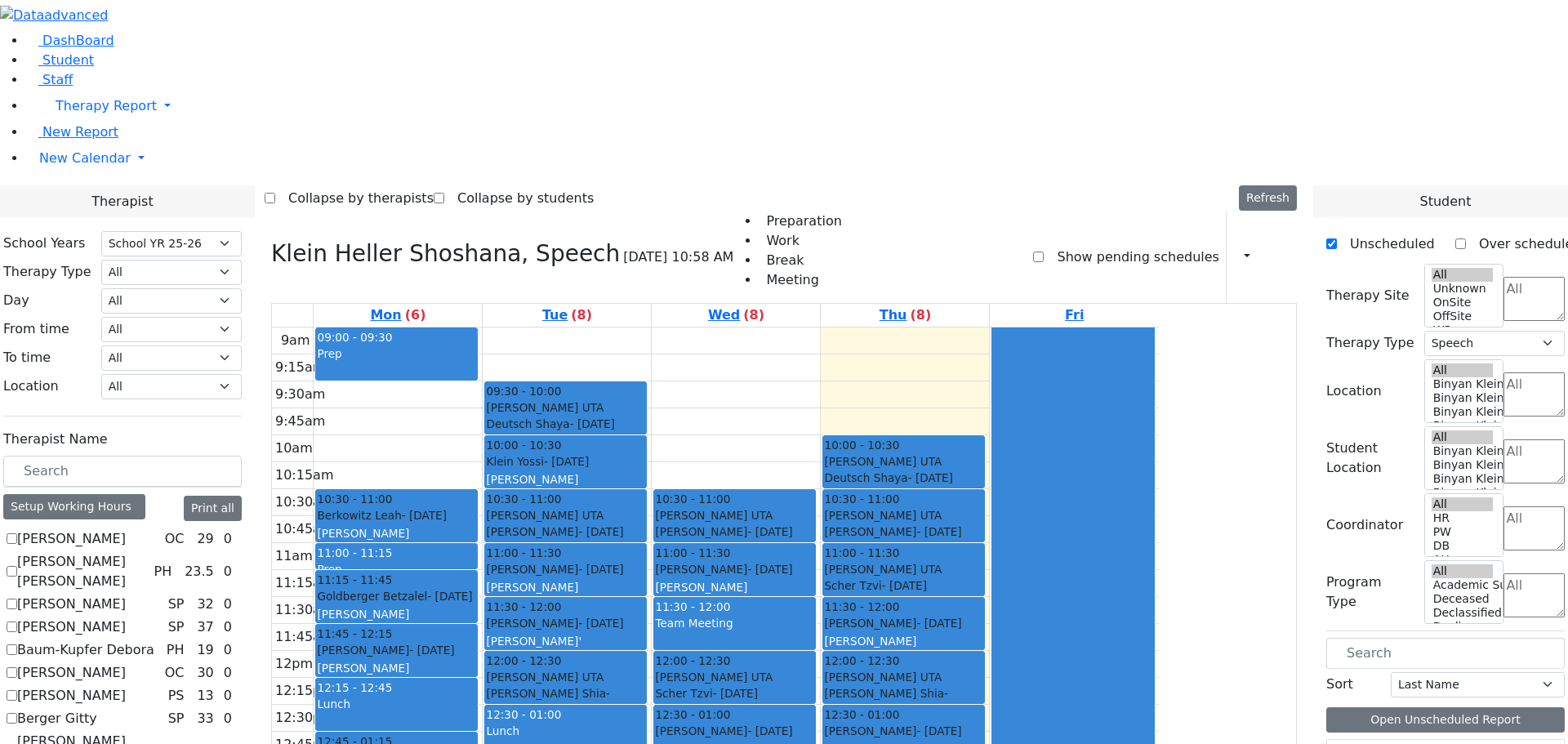
scroll to position [1102, 0]
checkbox input "true"
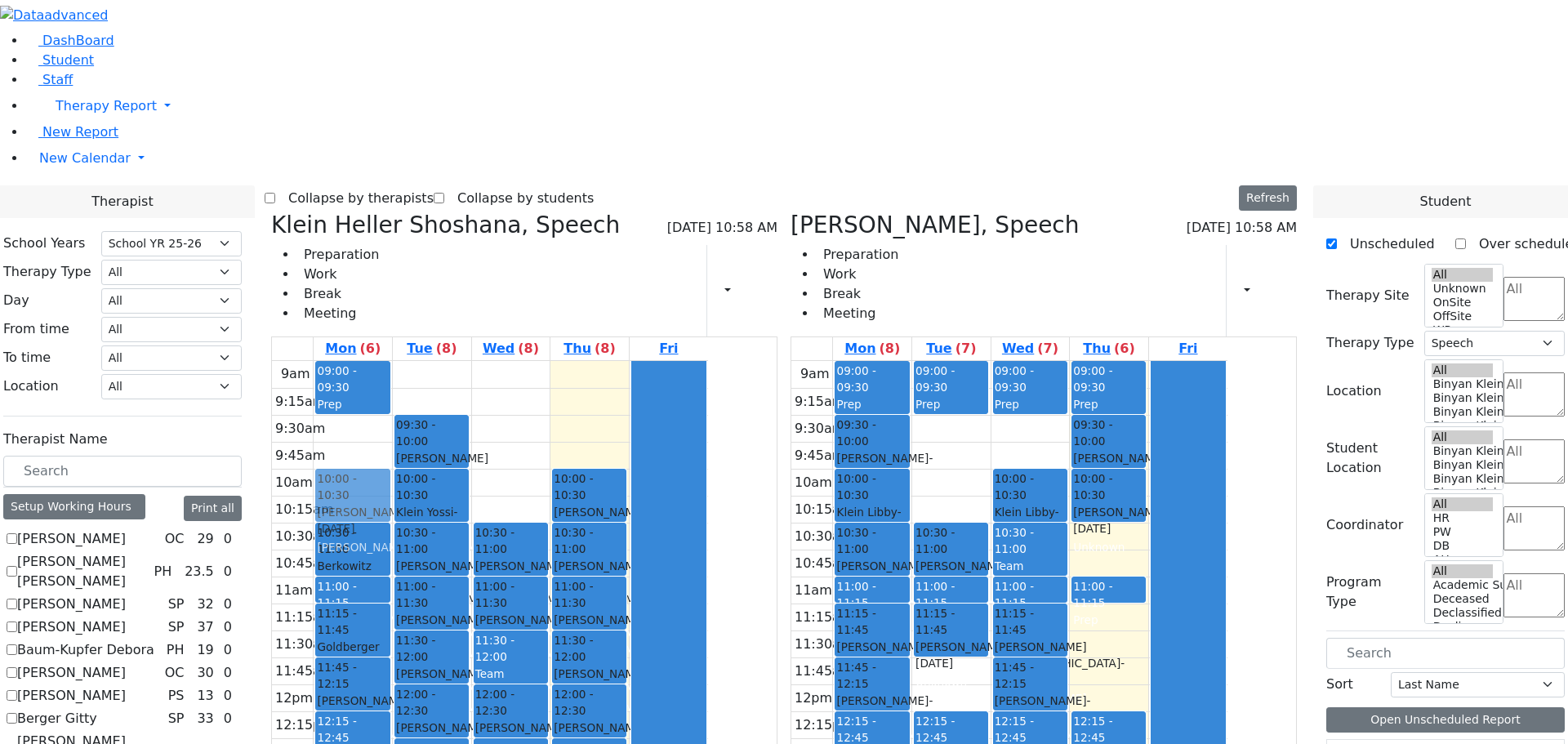
drag, startPoint x: 1042, startPoint y: 188, endPoint x: 551, endPoint y: 241, distance: 493.9
click at [533, 240] on div "[PERSON_NAME] [PERSON_NAME], Speech [DATE] 10:58 AM Preparation Work Break Meet…" at bounding box center [783, 610] width 1038 height 798
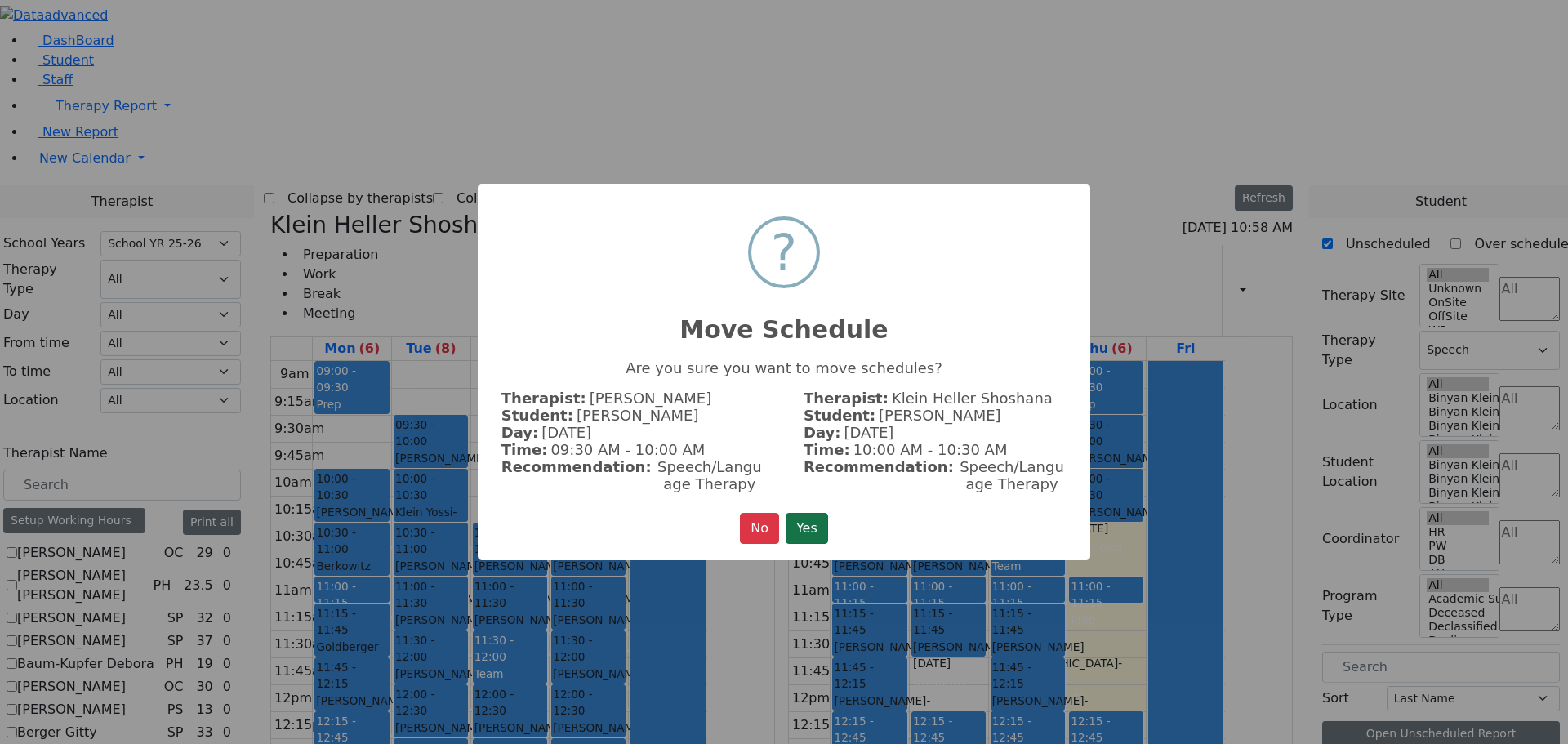
click at [799, 517] on button "Yes" at bounding box center [807, 527] width 43 height 31
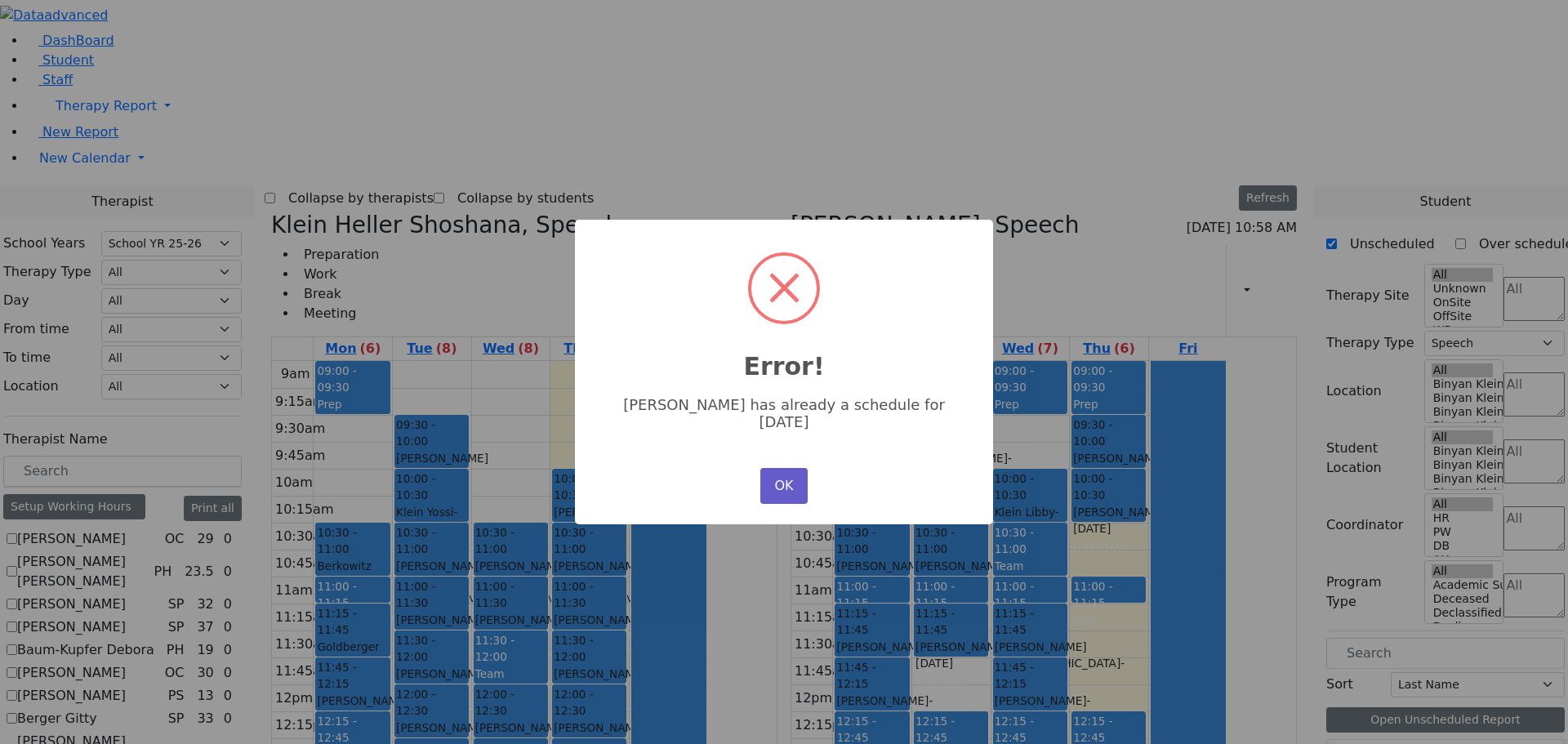
click at [786, 474] on button "OK" at bounding box center [784, 486] width 48 height 36
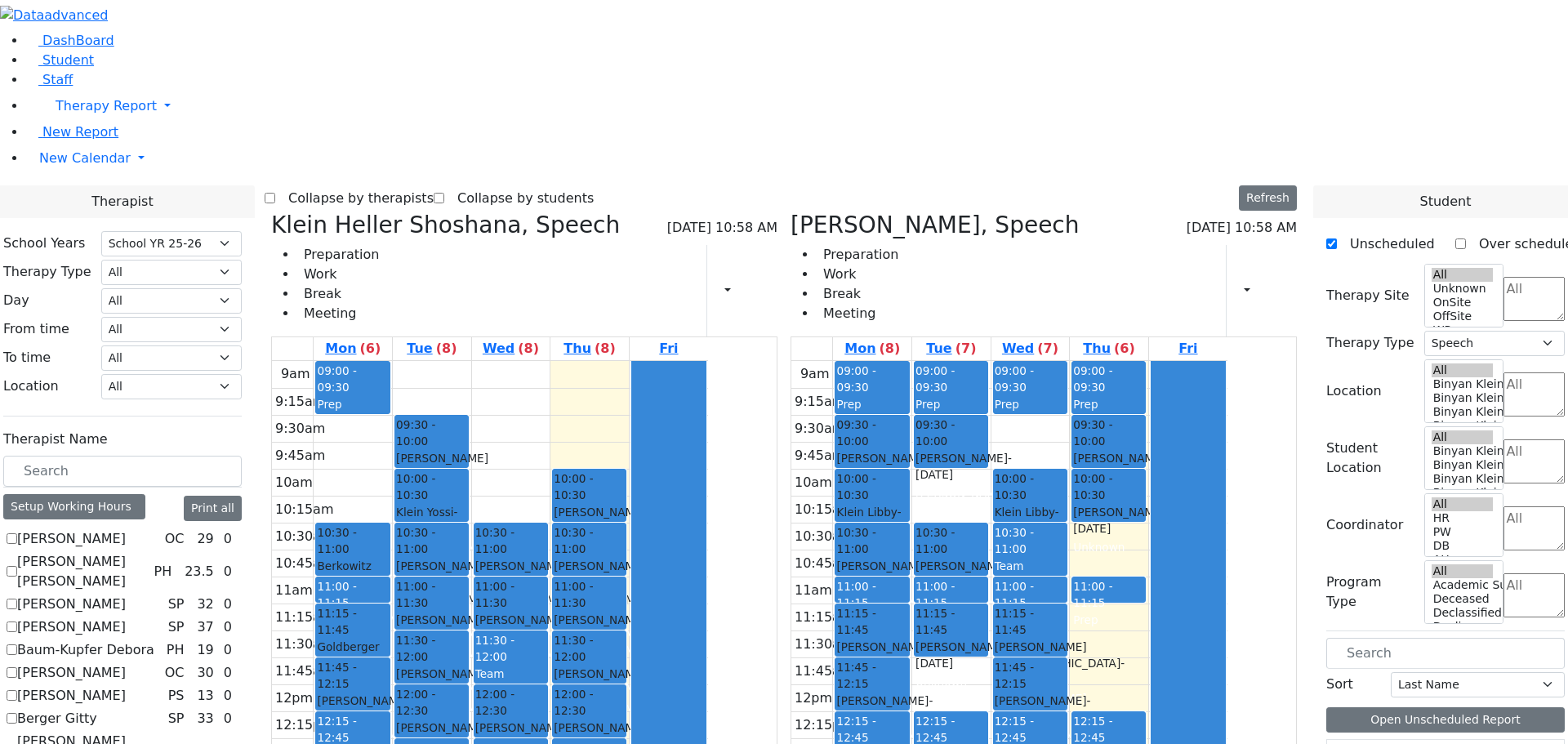
scroll to position [41, 0]
click at [1233, 277] on button "button" at bounding box center [1242, 291] width 18 height 28
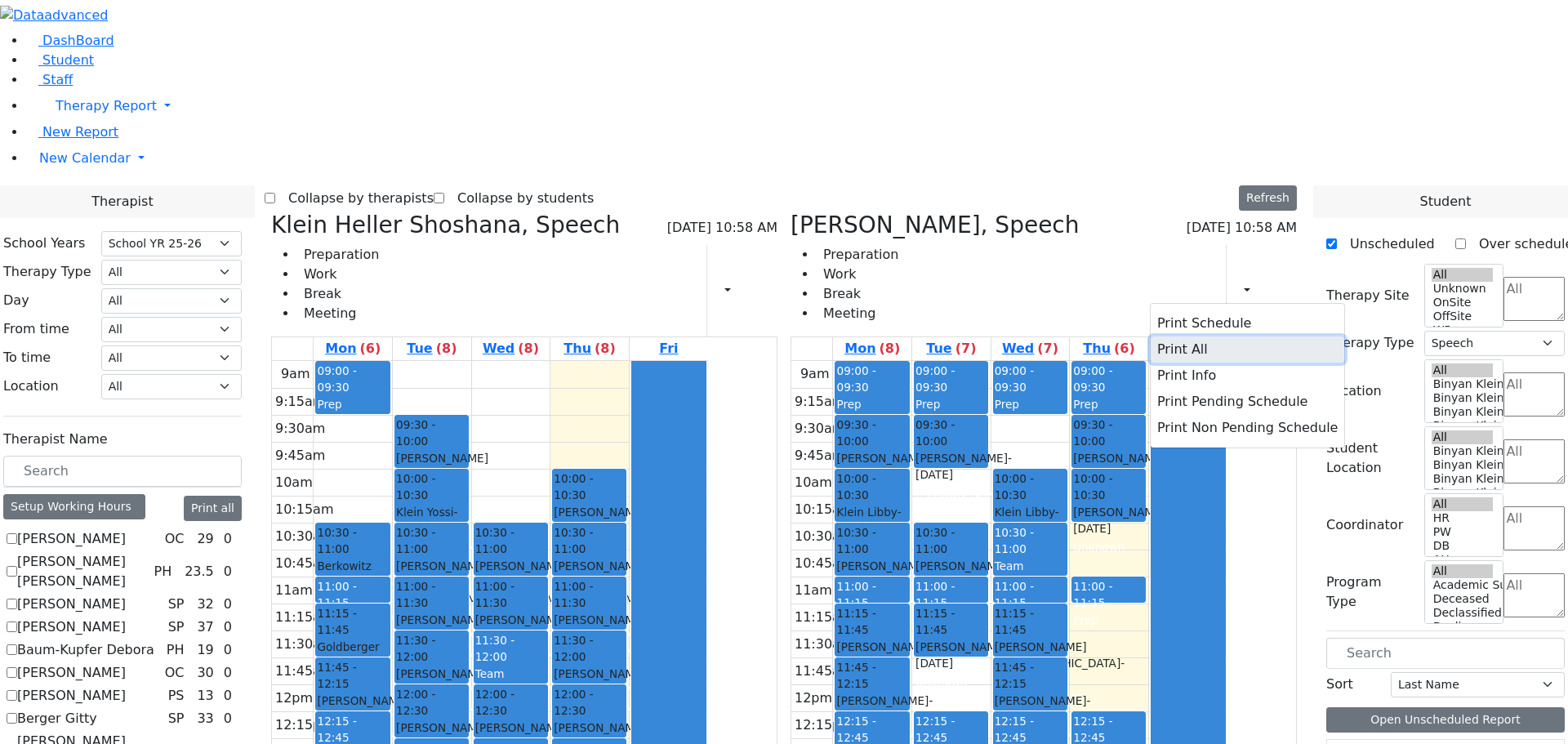
click at [1162, 337] on button "Print All" at bounding box center [1247, 350] width 194 height 26
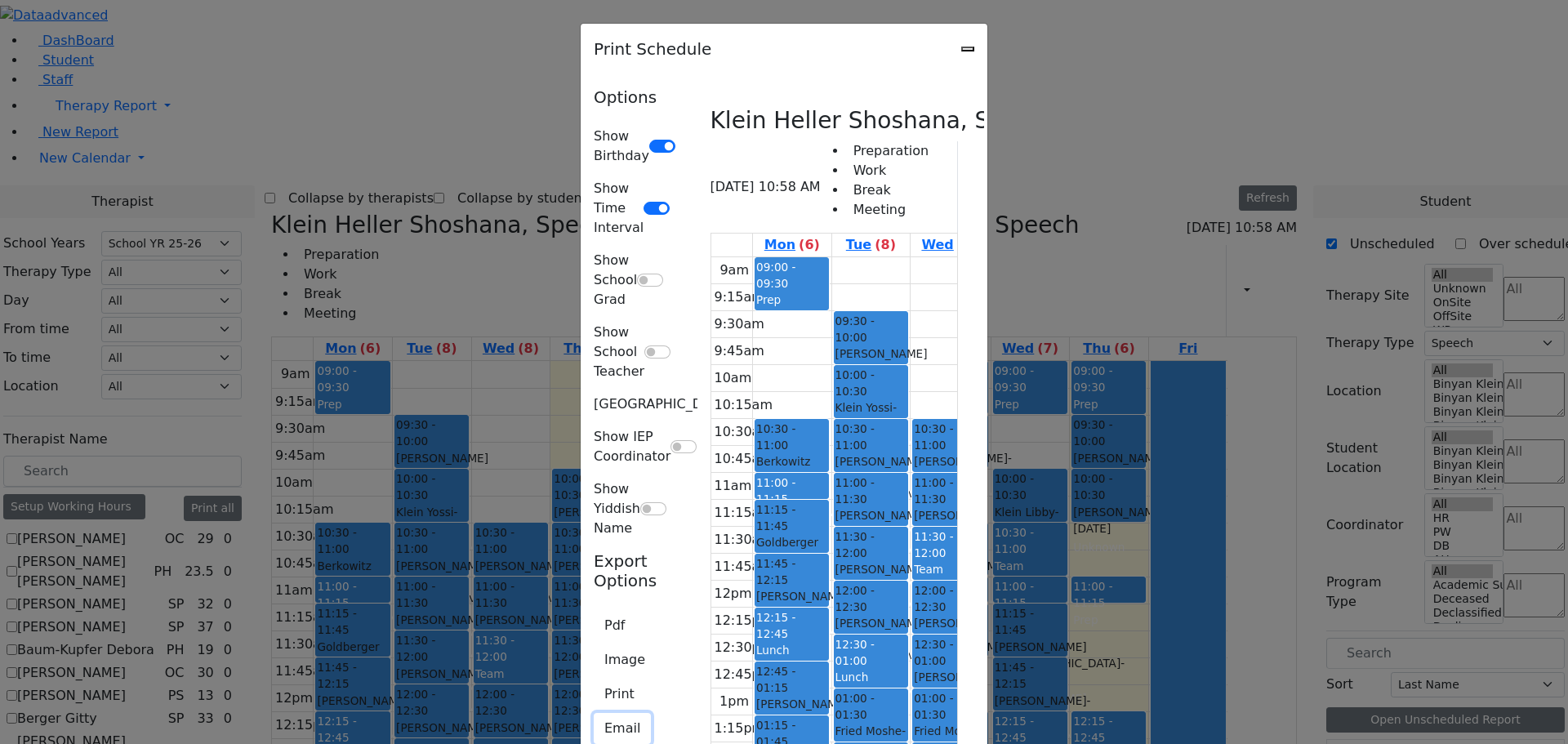
click at [593, 712] on button "Email" at bounding box center [622, 727] width 58 height 31
type input "[EMAIL_ADDRESS][DOMAIN_NAME]"
type textarea "This is schedule for [PERSON_NAME] [PERSON_NAME]"
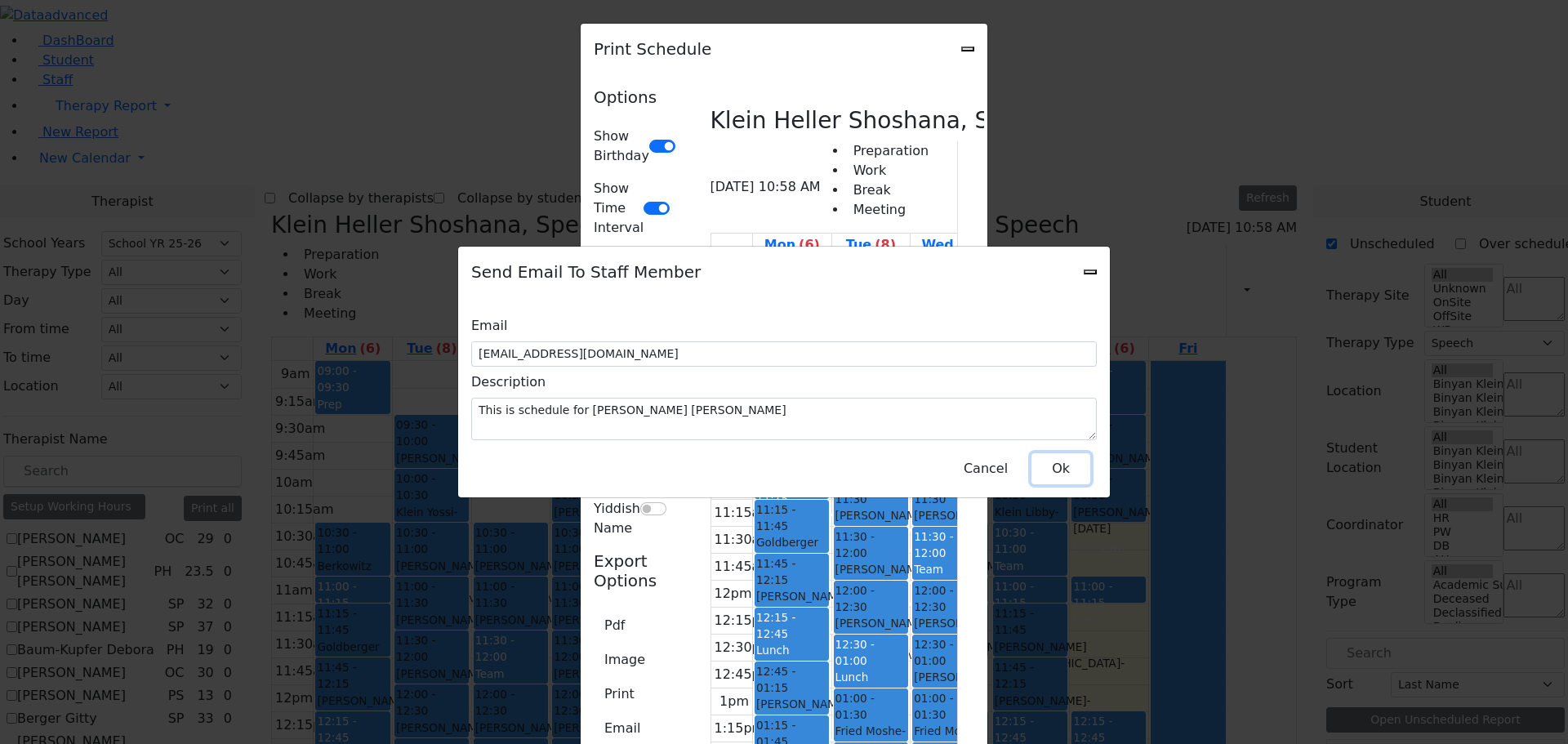
click at [1053, 460] on button "Ok" at bounding box center [1060, 468] width 59 height 31
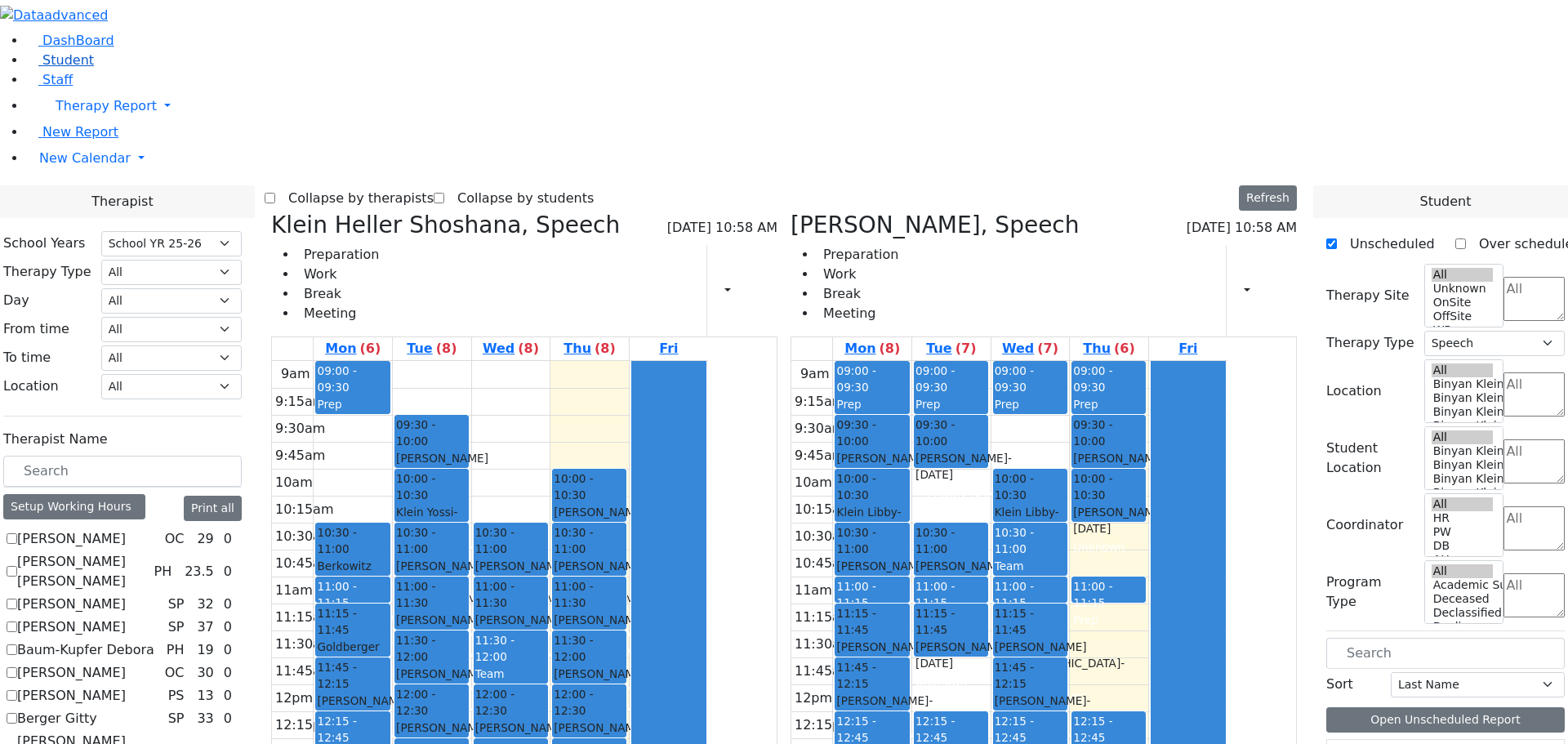
click at [61, 68] on span "Student" at bounding box center [69, 61] width 52 height 16
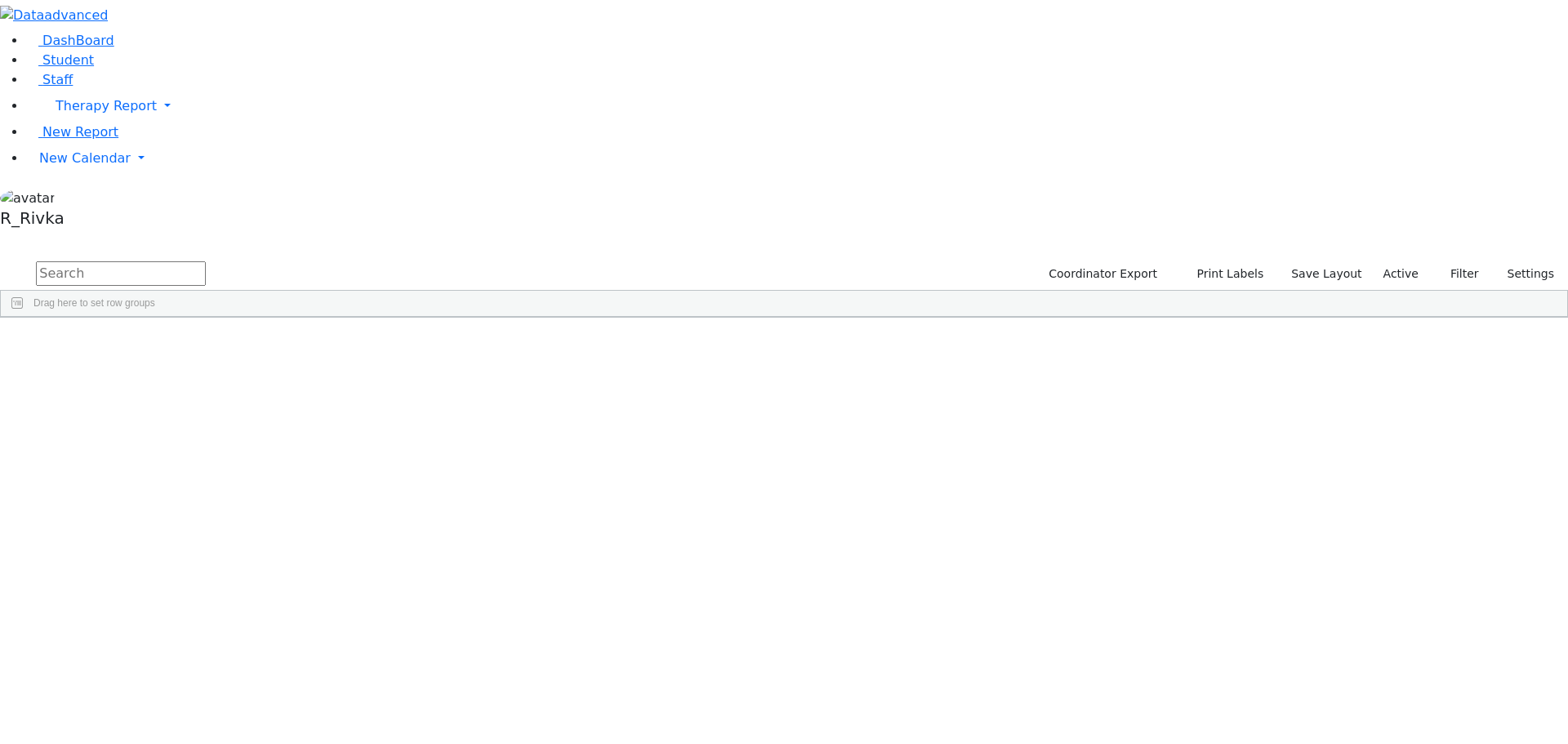
click at [206, 261] on input "text" at bounding box center [120, 273] width 170 height 25
type input "ezra"
click at [209, 367] on div "Twerski" at bounding box center [157, 377] width 103 height 23
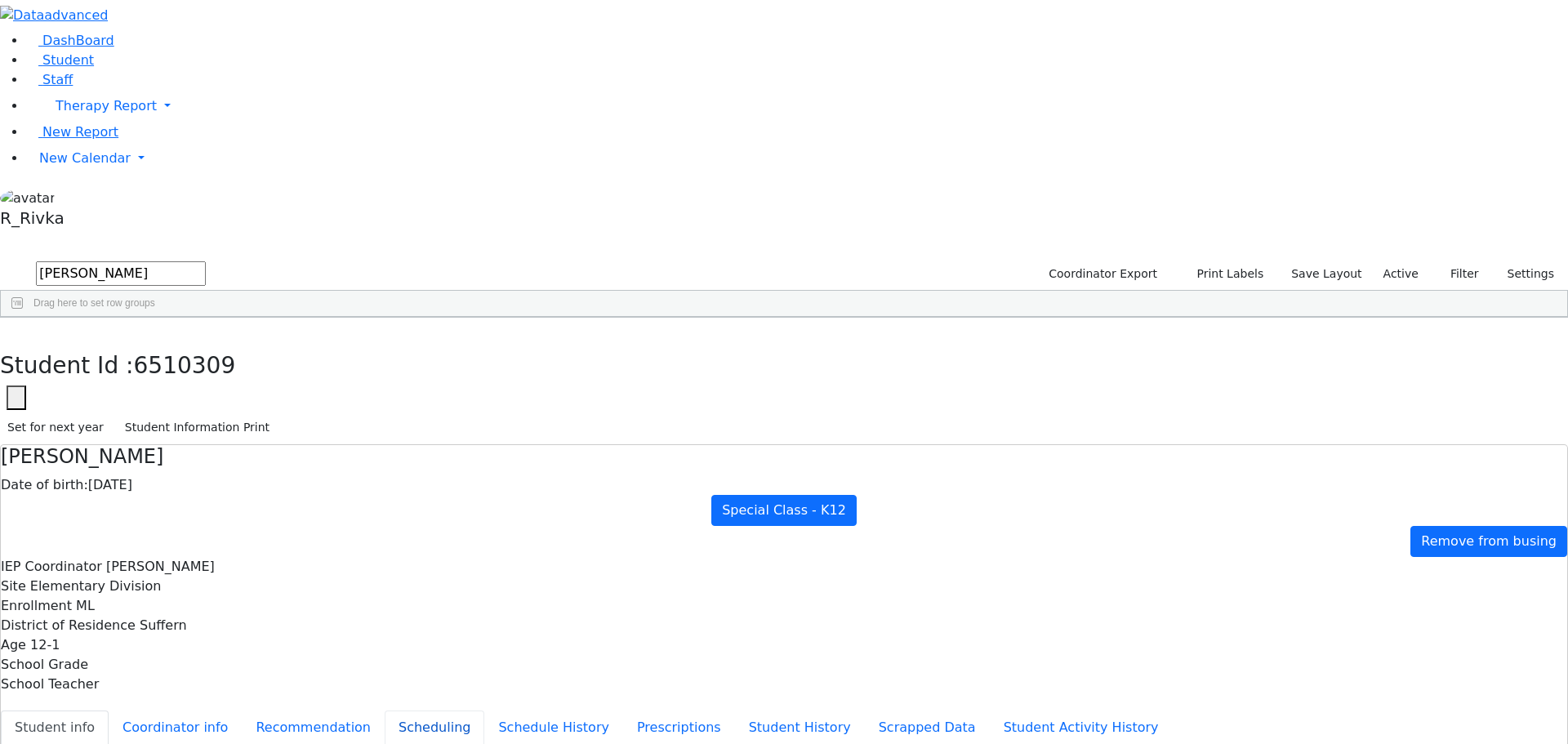
click at [405, 710] on button "Scheduling" at bounding box center [434, 727] width 99 height 35
click at [49, 68] on span "Student" at bounding box center [69, 61] width 52 height 16
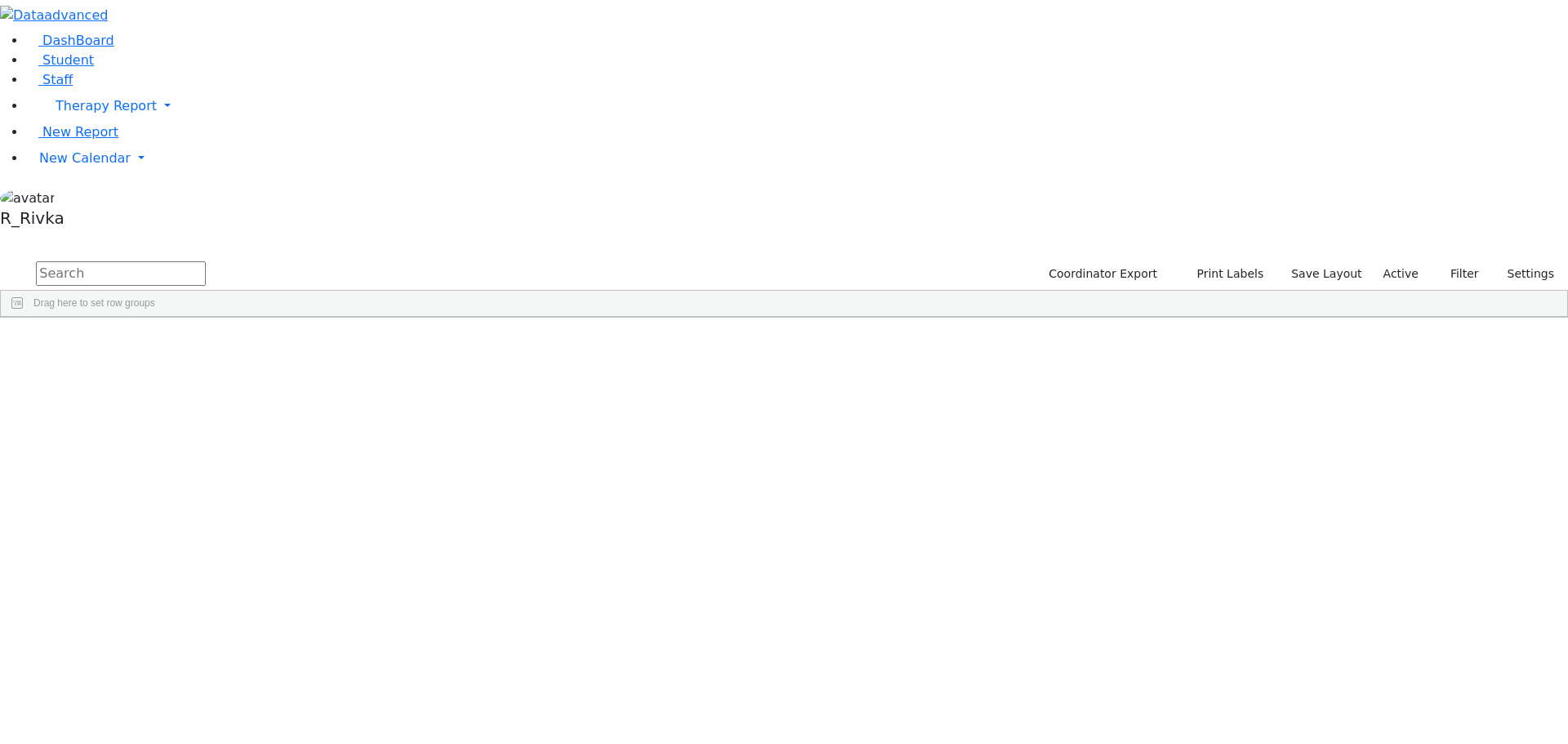
click at [206, 261] on input "text" at bounding box center [120, 273] width 170 height 25
type input "y"
type input "w"
type input "jacob we"
click at [209, 435] on div "Werzberger" at bounding box center [157, 446] width 103 height 23
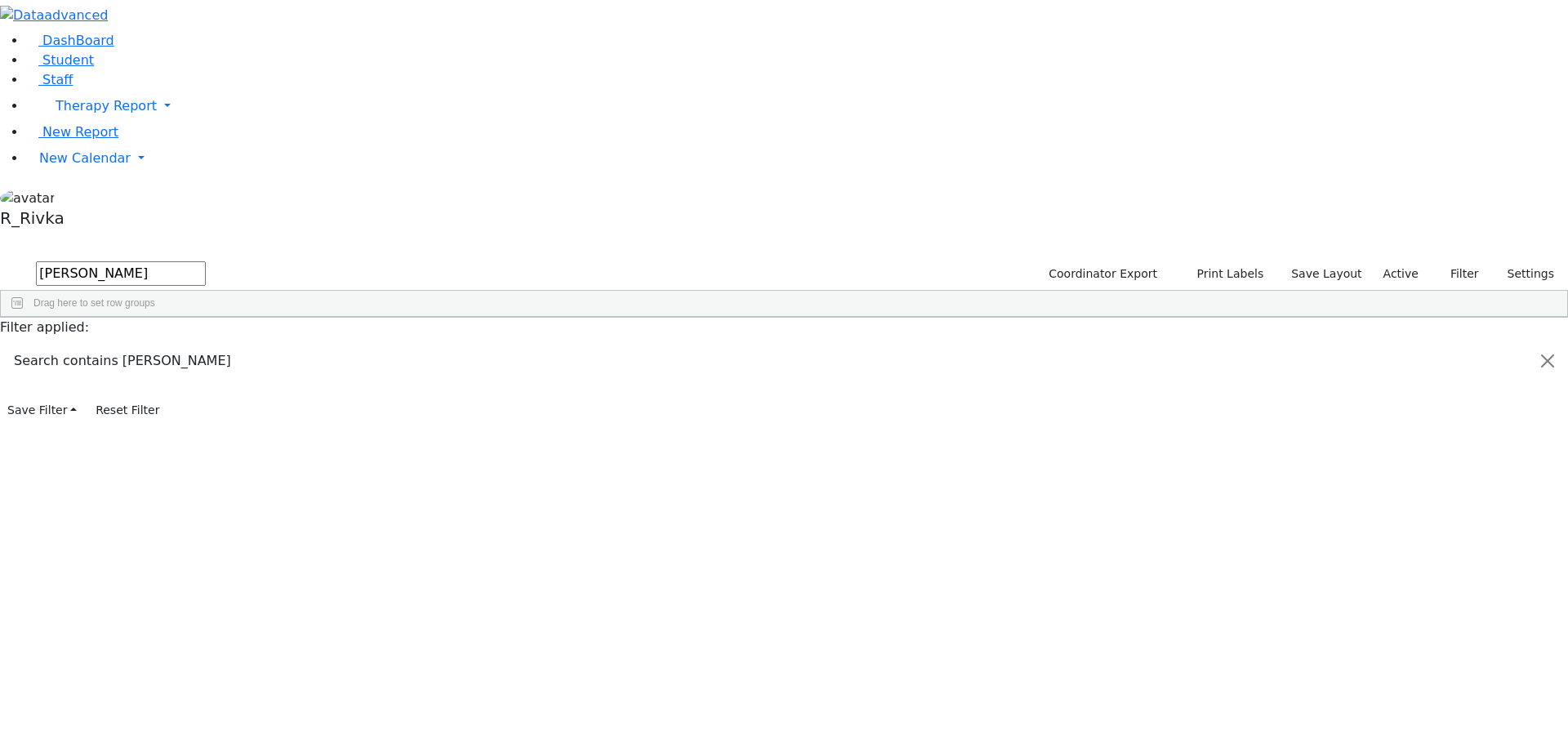
click at [517, 435] on div "[PERSON_NAME]" at bounding box center [466, 446] width 103 height 23
